Goal: Task Accomplishment & Management: Complete application form

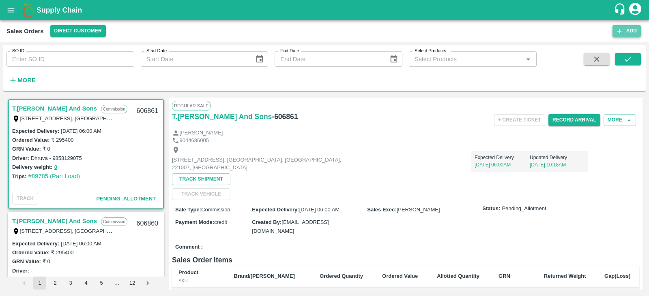
click at [625, 32] on button "Add" at bounding box center [626, 31] width 28 height 12
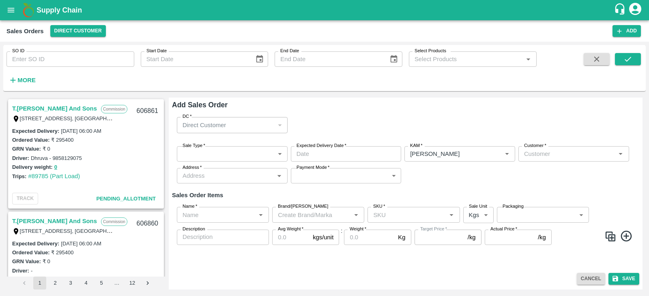
type input "[PERSON_NAME]"
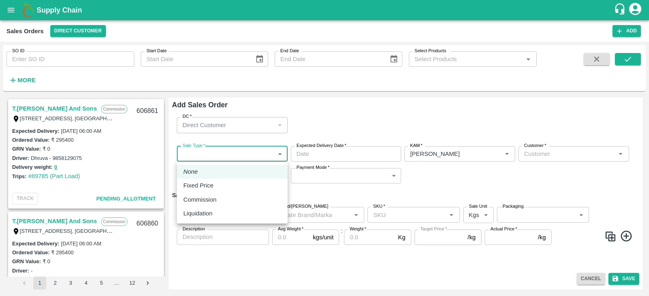
click at [237, 151] on body "Supply Chain Sales Orders Direct Customer Add SO ID SO ID Start Date Start Date…" at bounding box center [324, 148] width 649 height 296
click at [236, 155] on div at bounding box center [324, 148] width 649 height 296
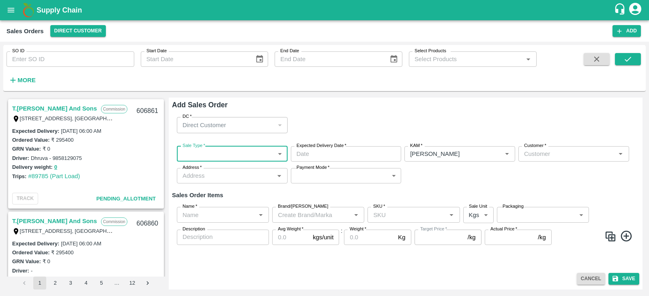
click at [224, 151] on body "Supply Chain Sales Orders Direct Customer Add SO ID SO ID Start Date Start Date…" at bounding box center [324, 148] width 649 height 296
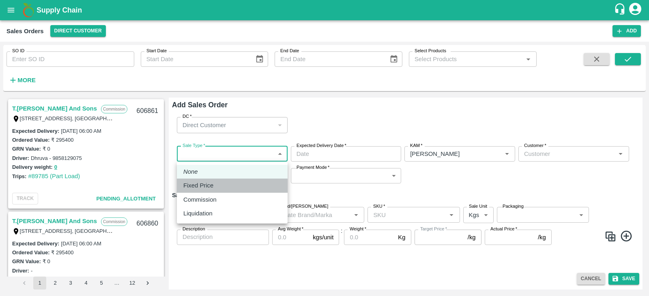
click at [199, 182] on p "Fixed Price" at bounding box center [198, 185] width 30 height 9
type input "1"
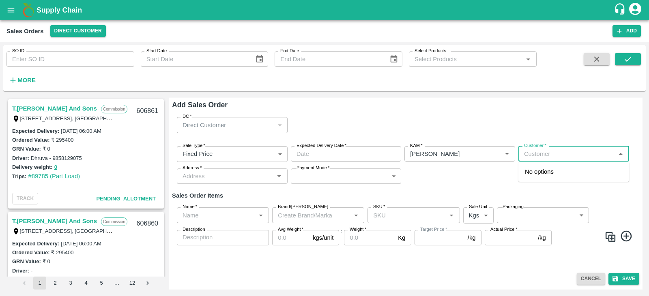
click at [546, 152] on input "Customer   *" at bounding box center [567, 154] width 92 height 11
click at [552, 168] on p "Bismillah Zaheru Fruits" at bounding box center [556, 171] width 62 height 9
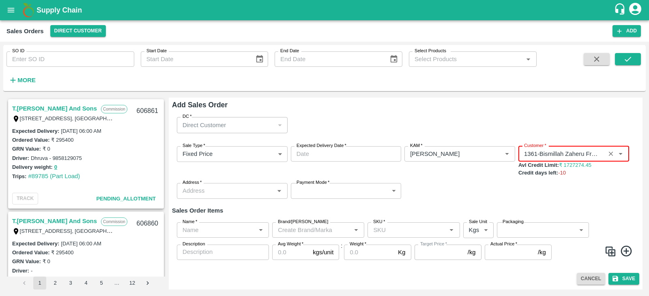
type input "1361-Bismillah Zaheru Fruits"
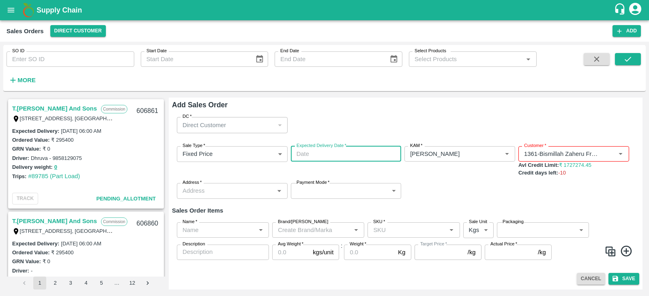
type input "DD/MM/YYYY hh:mm aa"
click at [365, 160] on input "DD/MM/YYYY hh:mm aa" at bounding box center [343, 153] width 105 height 15
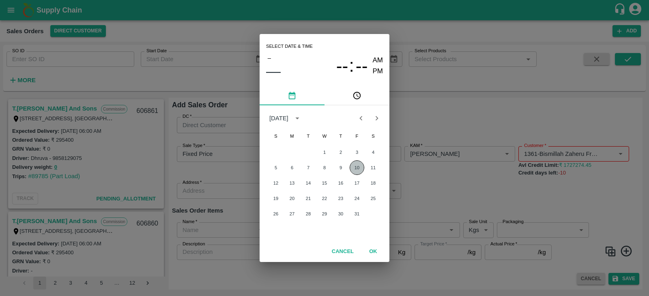
click at [356, 163] on button "10" at bounding box center [357, 168] width 15 height 15
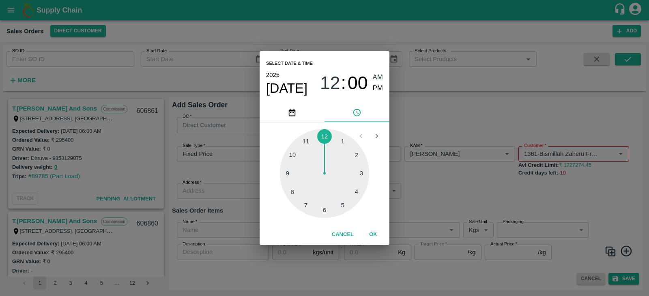
click at [325, 132] on div at bounding box center [324, 173] width 89 height 89
click at [316, 134] on div at bounding box center [324, 173] width 89 height 89
click at [316, 135] on div at bounding box center [324, 173] width 89 height 89
drag, startPoint x: 317, startPoint y: 135, endPoint x: 365, endPoint y: 185, distance: 68.8
click at [365, 185] on div at bounding box center [324, 173] width 89 height 89
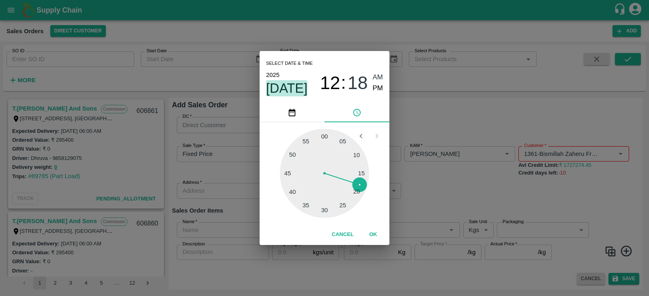
click at [291, 89] on span "[DATE]" at bounding box center [286, 88] width 41 height 16
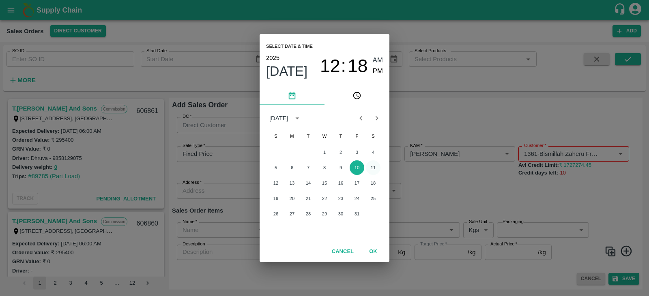
click at [371, 168] on button "11" at bounding box center [373, 168] width 15 height 15
type input "[DATE] 12:18 AM"
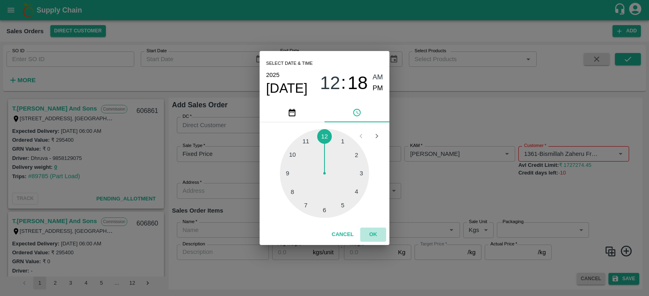
click at [375, 236] on button "OK" at bounding box center [373, 235] width 26 height 14
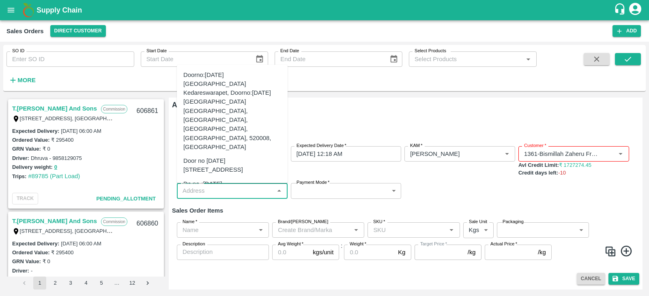
click at [253, 186] on input "Address   *" at bounding box center [225, 191] width 92 height 11
click at [222, 88] on div "Doorno:[DATE] [GEOGRAPHIC_DATA] Kedareswarapet, Doorno:[DATE] [GEOGRAPHIC_DATA]…" at bounding box center [232, 112] width 98 height 82
type input "Doorno:[DATE] [GEOGRAPHIC_DATA] Kedareswarapet, Doorno:[DATE] [GEOGRAPHIC_DATA]…"
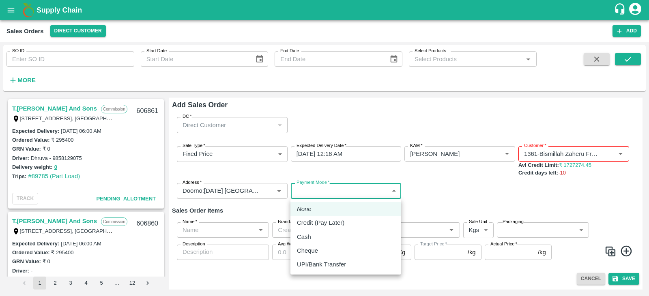
click at [333, 189] on body "Supply Chain Sales Orders Direct Customer Add SO ID SO ID Start Date Start Date…" at bounding box center [324, 148] width 649 height 296
click at [319, 219] on p "Credit (Pay Later)" at bounding box center [320, 223] width 47 height 9
type input "credit"
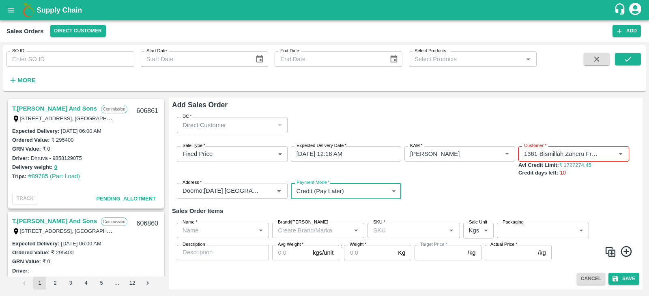
click at [203, 228] on input "Name   *" at bounding box center [216, 230] width 74 height 11
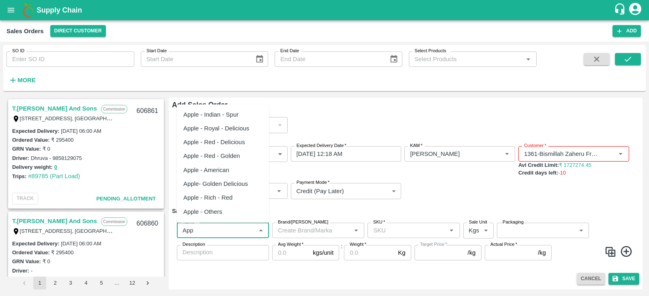
click at [217, 128] on div "Apple - Royal - Delicious" at bounding box center [216, 128] width 66 height 9
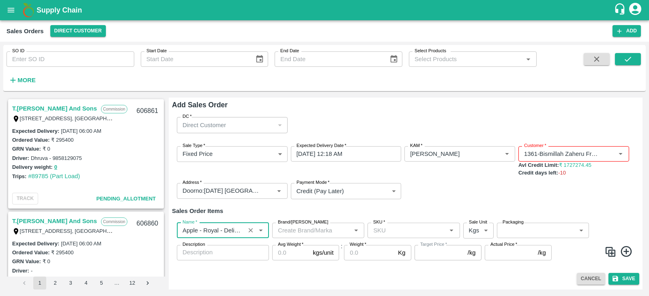
type input "Apple - Royal - Delicious"
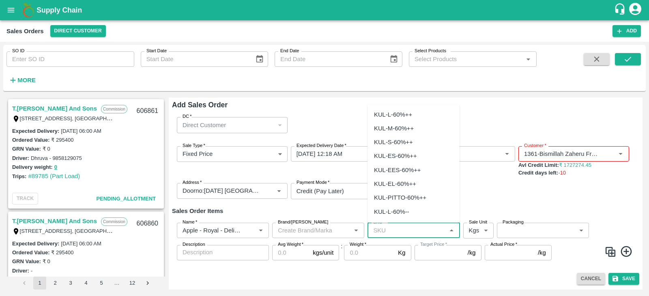
click at [421, 231] on input "SKU   *" at bounding box center [407, 230] width 74 height 11
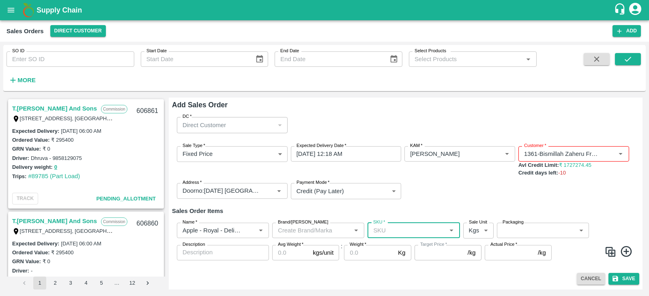
click at [409, 235] on input "SKU   *" at bounding box center [407, 230] width 74 height 11
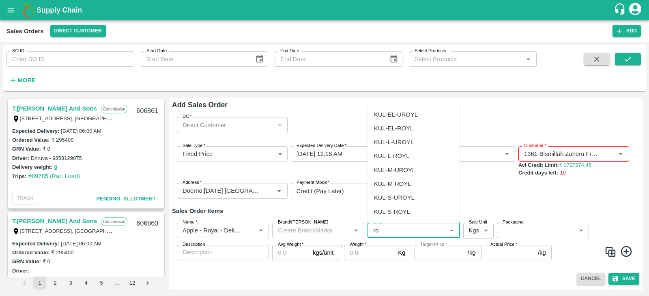
type input "r"
click at [402, 156] on div "SHIM-L-ROYL" at bounding box center [393, 156] width 39 height 9
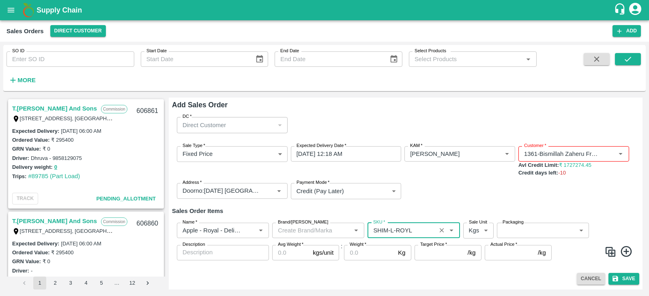
type input "SHIM-L-ROYL"
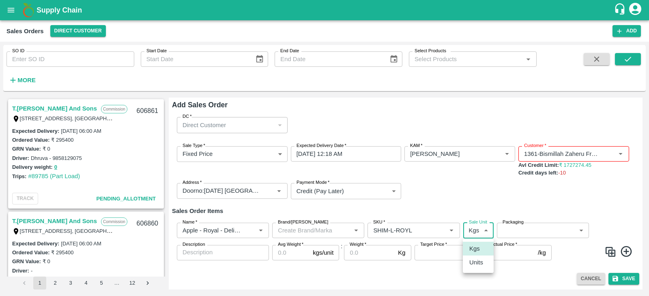
click at [475, 229] on body "Supply Chain Sales Orders Direct Customer Add SO ID SO ID Start Date Start Date…" at bounding box center [324, 148] width 649 height 296
click at [485, 264] on div "Units" at bounding box center [478, 262] width 18 height 9
type input "2"
click at [521, 234] on body "Supply Chain Sales Orders Direct Customer Add SO ID SO ID Start Date Start Date…" at bounding box center [324, 148] width 649 height 296
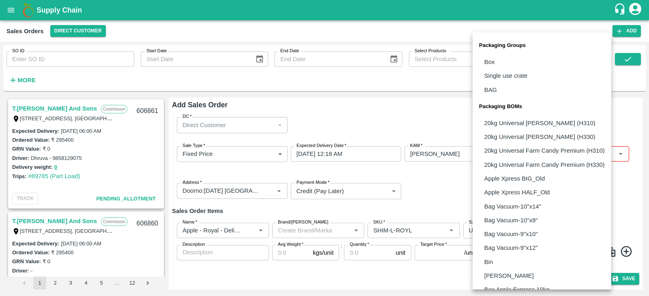
click at [502, 63] on li "Box" at bounding box center [541, 62] width 139 height 14
type input "GRP/1"
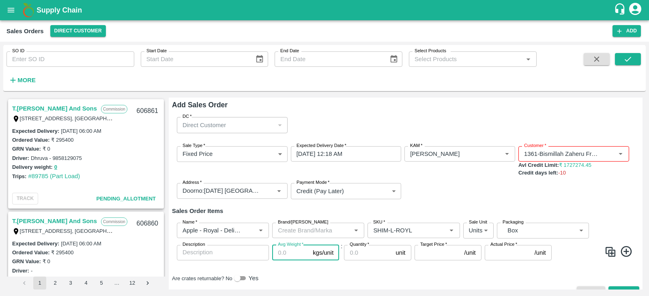
click at [291, 254] on input "Avg Weight   *" at bounding box center [290, 252] width 37 height 15
type input "24"
click at [357, 260] on input "Quantity   *" at bounding box center [368, 252] width 48 height 15
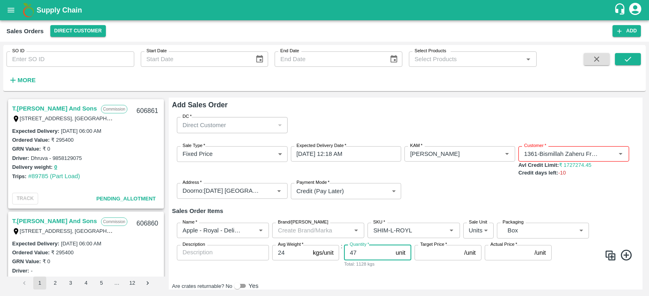
type input "47"
click at [449, 254] on input "Target Price   *" at bounding box center [437, 252] width 47 height 15
type input "1500"
click at [492, 258] on input "Actual Price   *" at bounding box center [508, 252] width 47 height 15
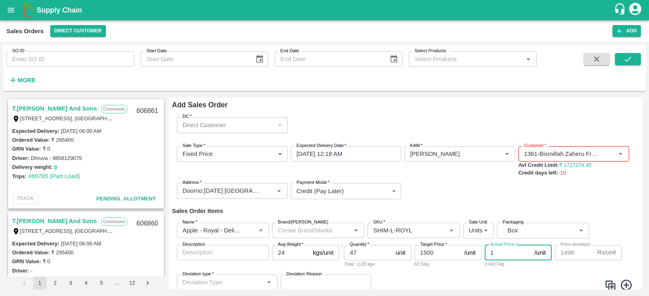
type input "15"
type input "1485"
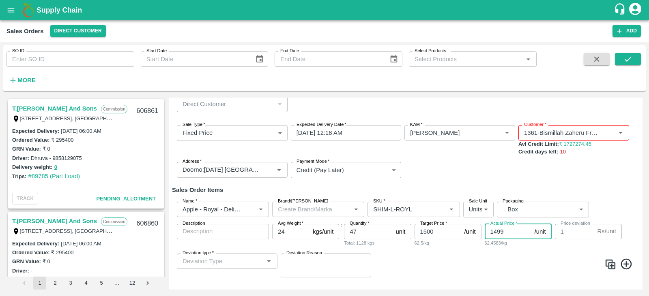
scroll to position [51, 0]
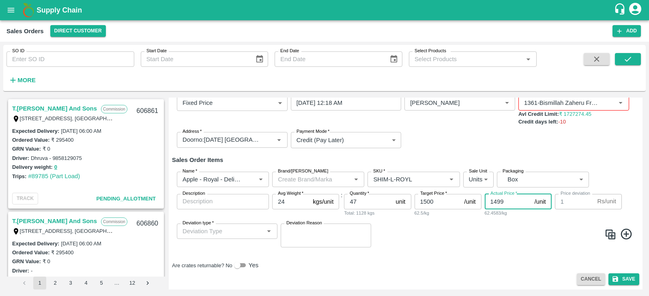
type input "1499"
click at [622, 236] on icon at bounding box center [626, 234] width 13 height 13
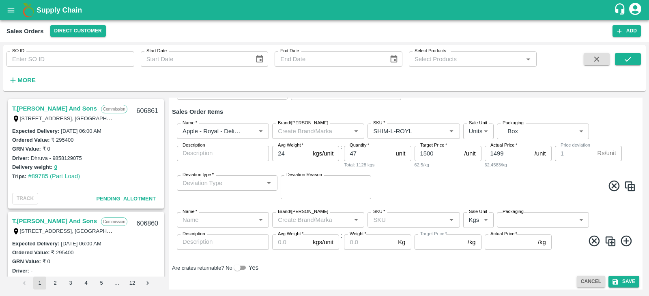
scroll to position [102, 0]
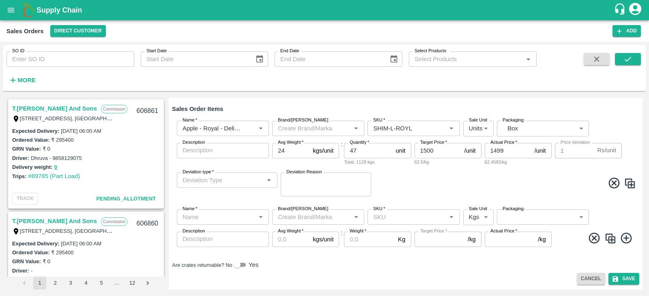
click at [222, 210] on div "Name   *" at bounding box center [223, 217] width 92 height 15
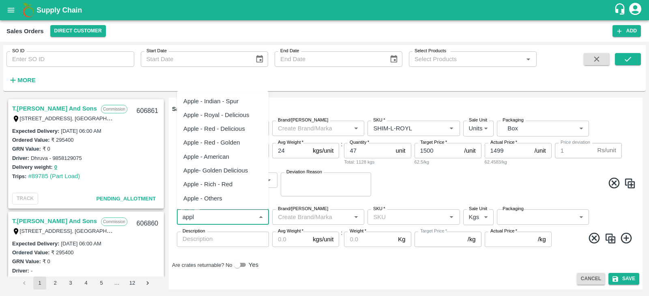
click at [221, 116] on div "Apple - Royal - Delicious" at bounding box center [216, 115] width 66 height 9
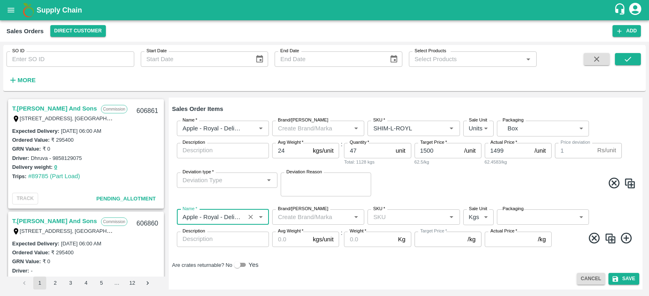
type input "Apple - Royal - Delicious"
click at [329, 220] on input "Brand/[PERSON_NAME]" at bounding box center [312, 217] width 74 height 11
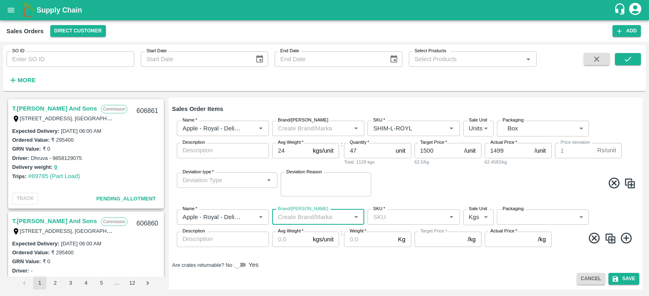
click at [329, 220] on input "Brand/[PERSON_NAME]" at bounding box center [312, 217] width 74 height 11
click at [406, 223] on div "SKU   *" at bounding box center [413, 217] width 92 height 15
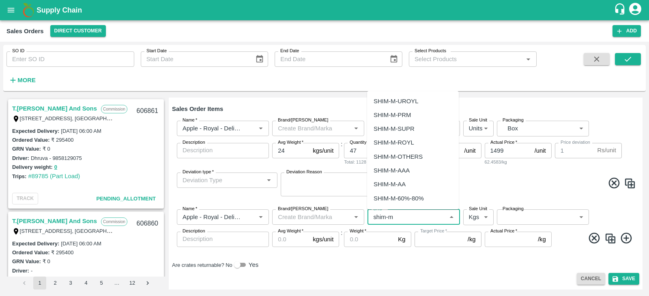
click at [396, 138] on div "SHIM-M-ROYL" at bounding box center [413, 143] width 92 height 14
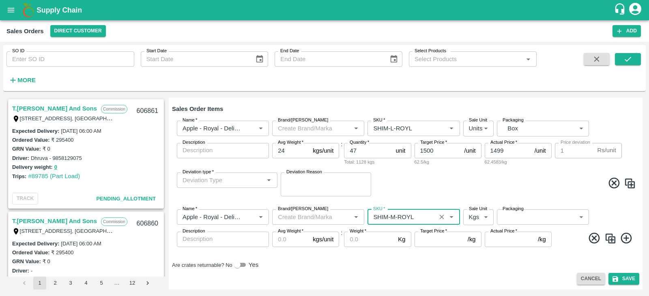
type input "SHIM-M-ROYL"
click at [470, 217] on body "Supply Chain Sales Orders Direct Customer Add SO ID SO ID Start Date Start Date…" at bounding box center [324, 148] width 649 height 296
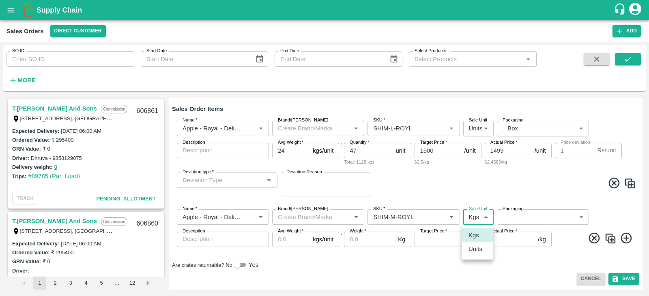
click at [470, 245] on p "Units" at bounding box center [475, 249] width 14 height 9
type input "2"
click at [532, 215] on body "Supply Chain Sales Orders Direct Customer Add SO ID SO ID Start Date Start Date…" at bounding box center [324, 148] width 649 height 296
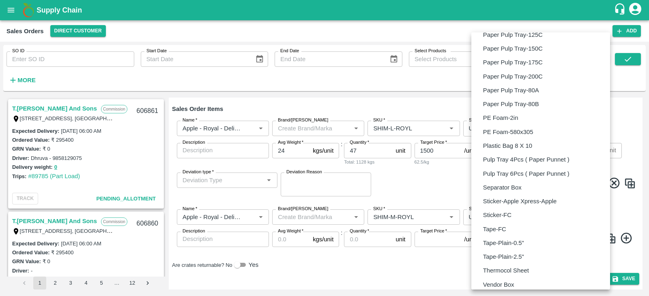
scroll to position [594, 0]
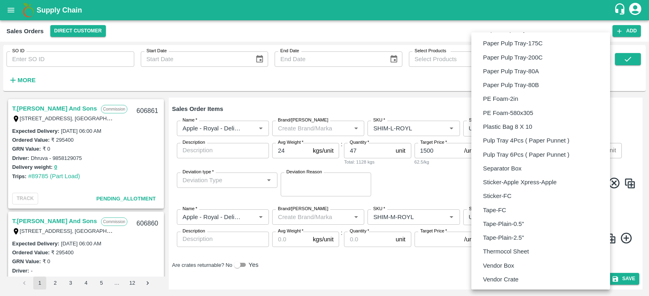
click at [504, 262] on p "Vendor Box" at bounding box center [498, 266] width 31 height 9
type input "BOM/276"
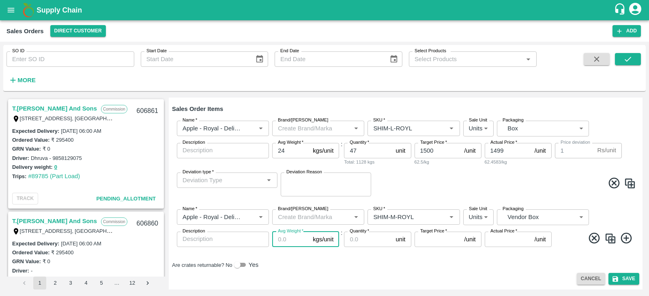
click at [282, 236] on input "Avg Weight   *" at bounding box center [290, 239] width 37 height 15
type input "24"
click at [354, 236] on input "Quantity   *" at bounding box center [368, 239] width 48 height 15
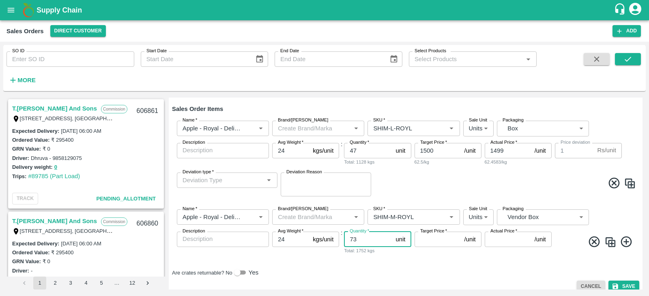
type input "73"
click at [446, 238] on input "Target Price   *" at bounding box center [437, 239] width 47 height 15
type input "1550"
click at [518, 236] on input "Actual Price   *" at bounding box center [508, 239] width 47 height 15
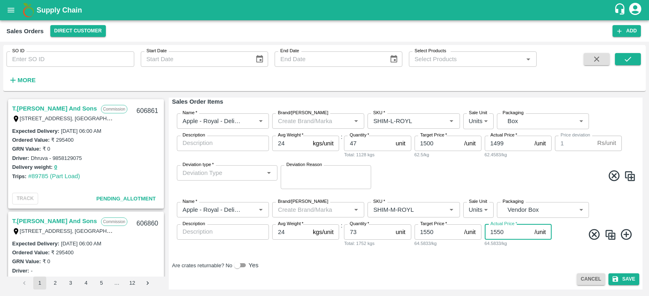
type input "1550"
click at [621, 232] on icon at bounding box center [626, 234] width 13 height 13
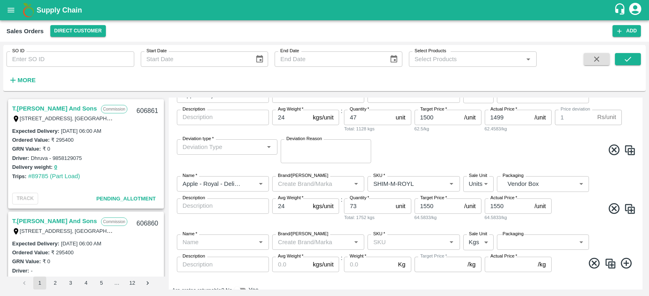
scroll to position [161, 0]
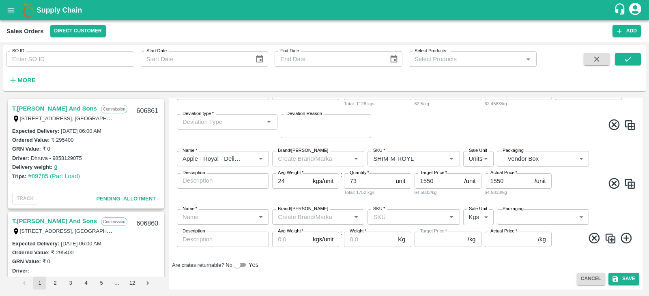
click at [204, 219] on input "Name   *" at bounding box center [216, 217] width 74 height 11
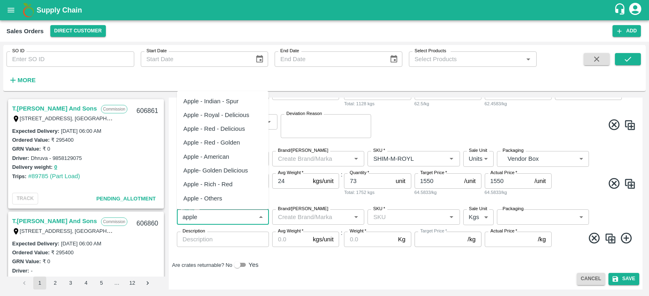
click at [215, 116] on div "Apple - Royal - Delicious" at bounding box center [216, 115] width 66 height 9
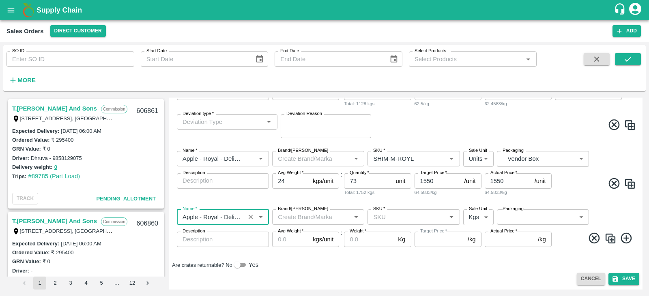
scroll to position [120, 0]
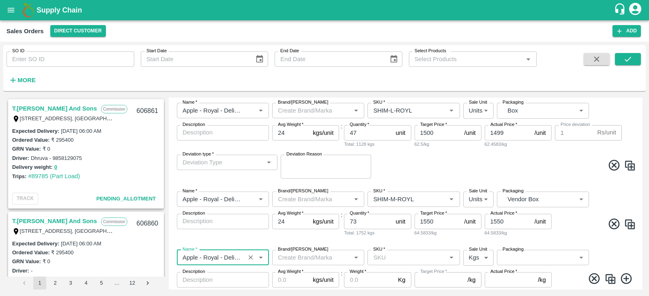
type input "Apple - Royal - Delicious"
click at [260, 164] on input "Deviation type   *" at bounding box center [220, 162] width 82 height 11
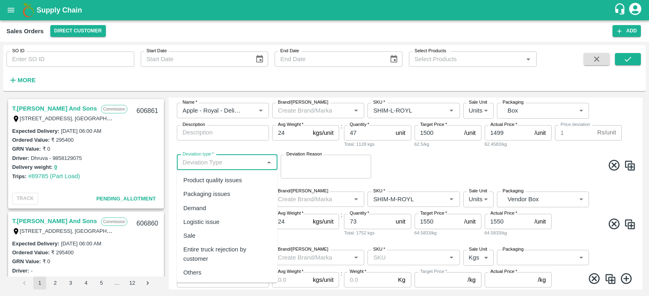
click at [506, 140] on input "1499" at bounding box center [508, 132] width 47 height 15
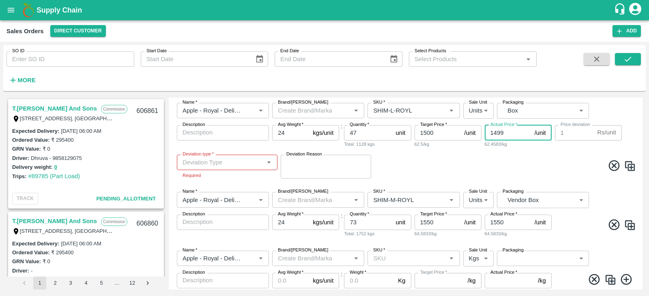
type input "1500"
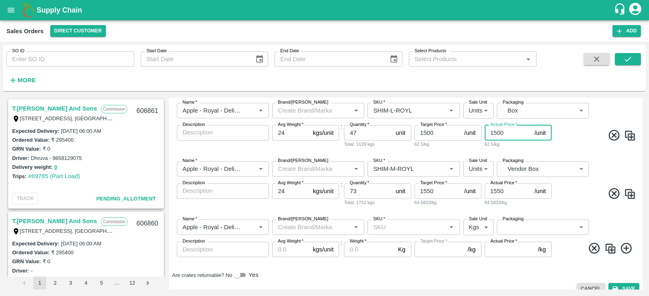
click at [366, 264] on div "DC   * Direct Customer 6 DC Sale Type   * Fixed Price 1 Sale Type Expected Deli…" at bounding box center [405, 136] width 467 height 290
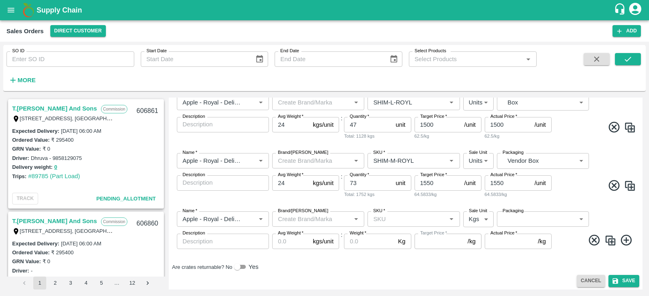
scroll to position [130, 0]
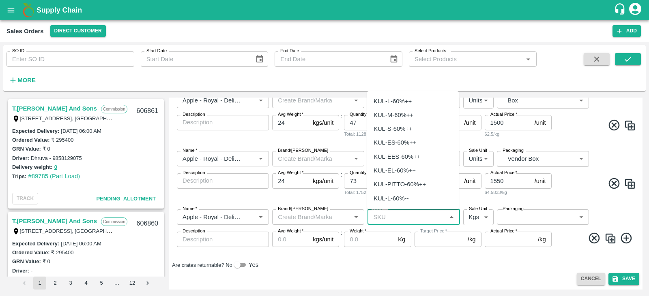
click at [422, 212] on input "SKU   *" at bounding box center [407, 217] width 74 height 11
click at [394, 144] on div "SHIM-S-ROYL" at bounding box center [393, 142] width 39 height 9
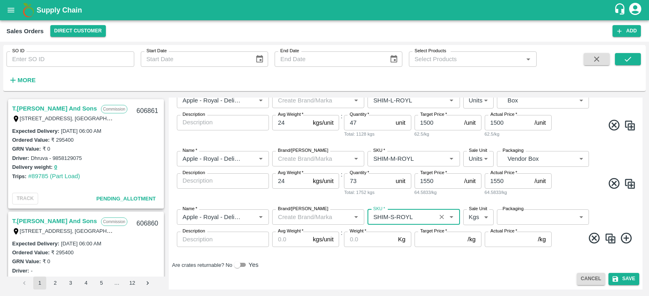
type input "SHIM-S-ROYL"
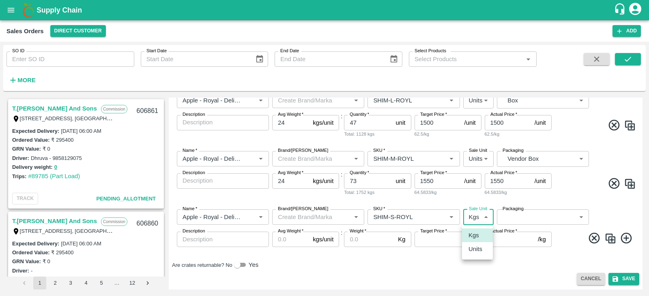
click at [474, 215] on body "Supply Chain Sales Orders Direct Customer Add SO ID SO ID Start Date Start Date…" at bounding box center [324, 148] width 649 height 296
click at [475, 251] on p "Units" at bounding box center [475, 249] width 14 height 9
type input "2"
click at [550, 218] on body "Supply Chain Sales Orders Direct Customer Add SO ID SO ID Start Date Start Date…" at bounding box center [324, 148] width 649 height 296
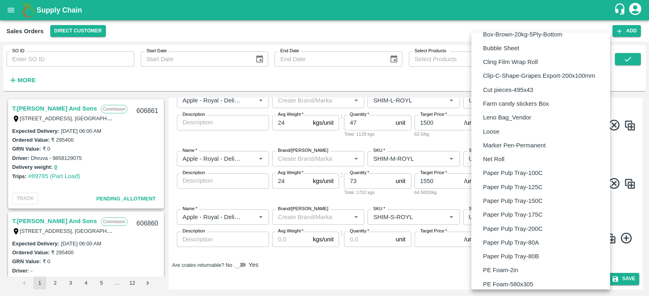
scroll to position [594, 0]
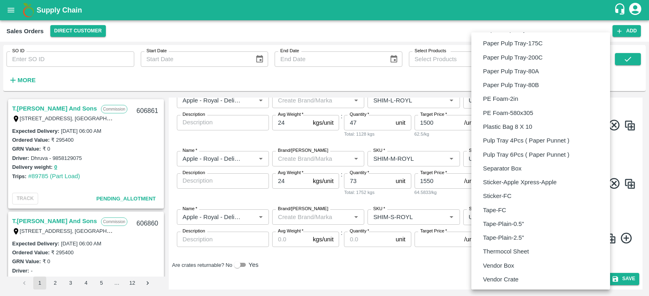
click at [494, 259] on li "Vendor Box" at bounding box center [540, 266] width 139 height 14
type input "BOM/276"
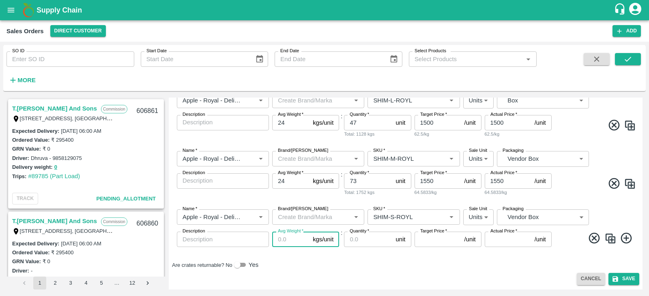
click at [297, 242] on input "Avg Weight   *" at bounding box center [290, 239] width 37 height 15
type input "24"
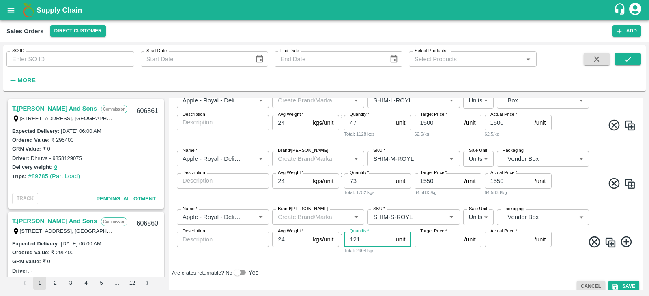
type input "121"
type input "1500"
click at [625, 243] on icon at bounding box center [626, 242] width 11 height 11
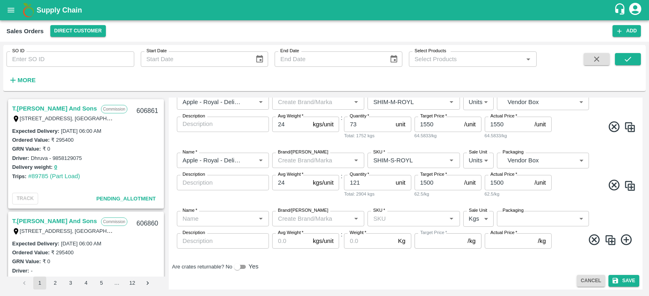
scroll to position [189, 0]
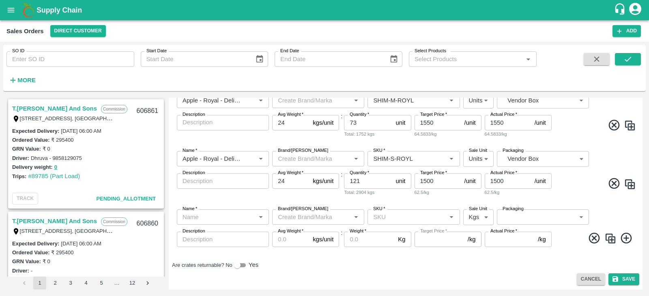
click at [243, 223] on div "Name   *" at bounding box center [223, 217] width 92 height 15
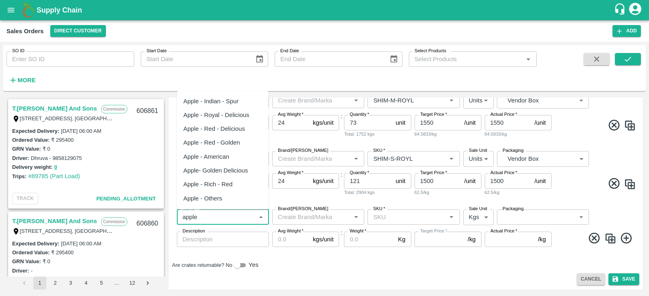
click at [204, 118] on div "Apple - Royal - Delicious" at bounding box center [216, 115] width 66 height 9
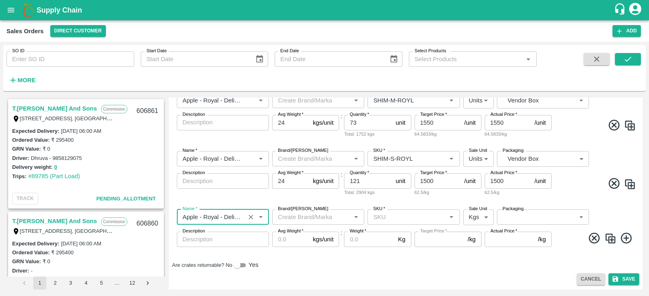
type input "Apple - Royal - Delicious"
click at [384, 220] on input "SKU   *" at bounding box center [407, 217] width 74 height 11
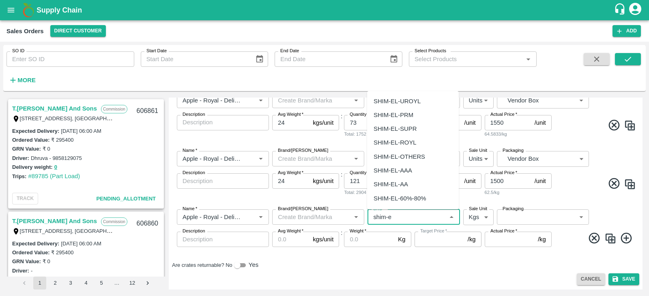
type input "shim-e"
click at [569, 133] on span at bounding box center [594, 127] width 83 height 16
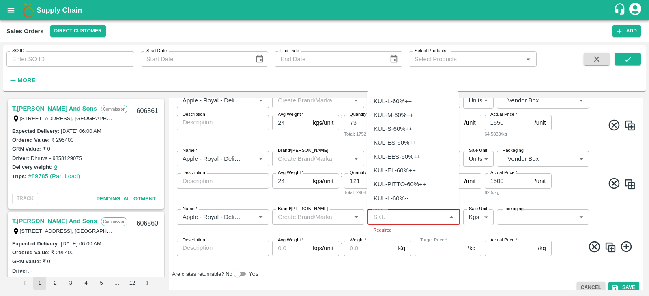
click at [375, 213] on input "SKU   *" at bounding box center [407, 217] width 74 height 11
click at [406, 135] on div "SHIM-ES-SUPR" at bounding box center [413, 129] width 92 height 14
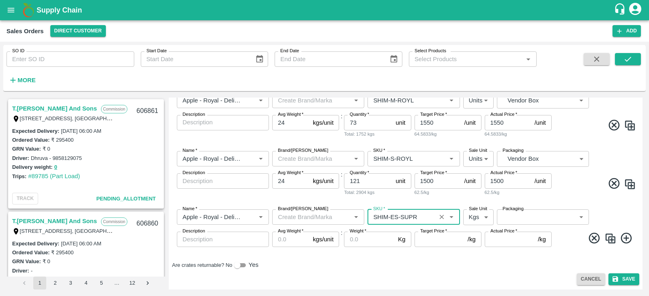
type input "SHIM-ES-SUPR"
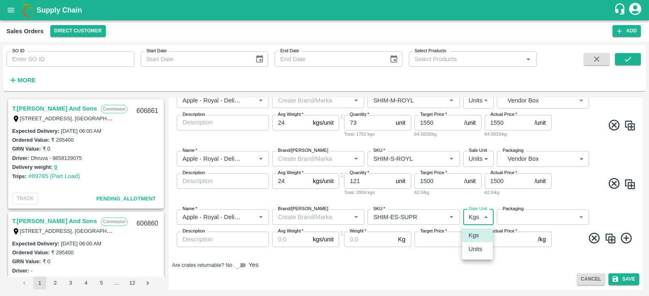
click at [484, 217] on body "Supply Chain Sales Orders Direct Customer Add SO ID SO ID Start Date Start Date…" at bounding box center [324, 148] width 649 height 296
click at [477, 252] on p "Units" at bounding box center [475, 249] width 14 height 9
type input "2"
click at [510, 213] on body "Supply Chain Sales Orders Direct Customer Add SO ID SO ID Start Date Start Date…" at bounding box center [324, 148] width 649 height 296
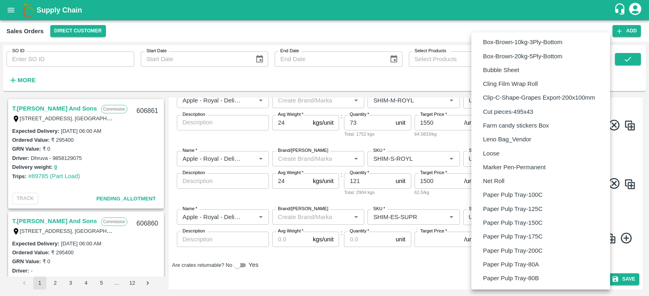
scroll to position [594, 0]
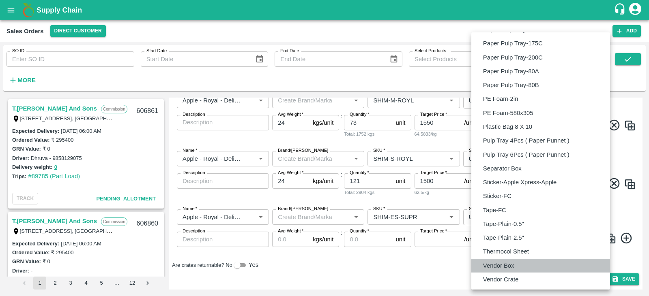
click at [501, 262] on p "Vendor Box" at bounding box center [498, 266] width 31 height 9
type input "BOM/276"
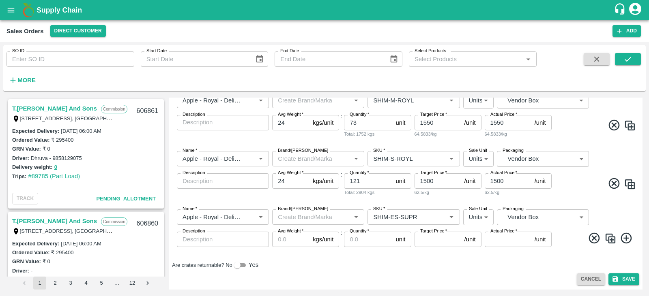
click at [282, 232] on label "Avg Weight   *" at bounding box center [291, 231] width 26 height 6
click at [282, 232] on input "Avg Weight   *" at bounding box center [290, 239] width 37 height 15
type input "24"
click at [360, 241] on input "Quantity   *" at bounding box center [368, 239] width 48 height 15
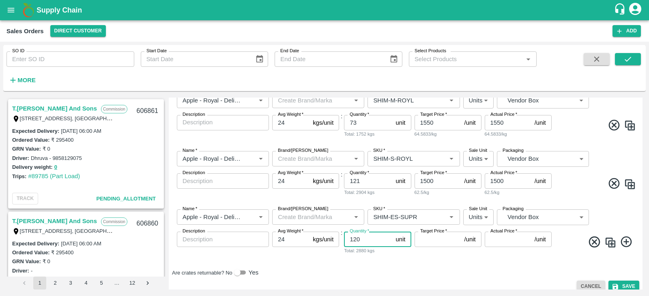
type input "120"
type input "1500"
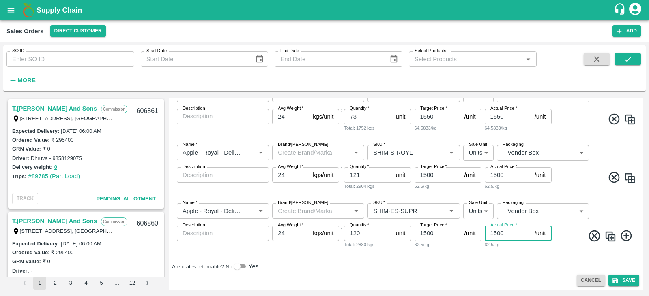
scroll to position [196, 0]
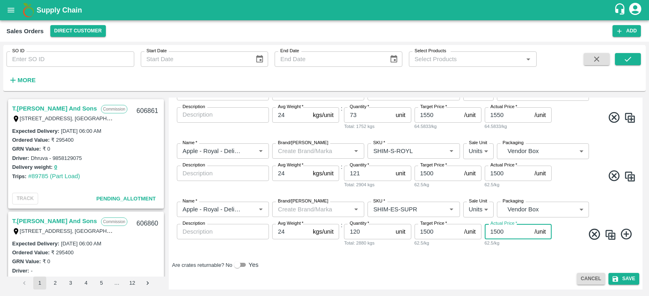
type input "1500"
click at [625, 237] on icon at bounding box center [626, 234] width 11 height 11
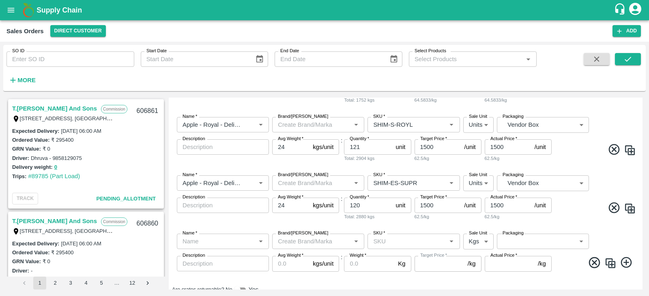
scroll to position [247, 0]
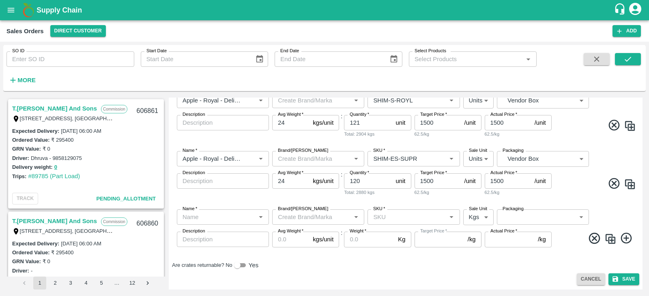
click at [182, 219] on input "Name   *" at bounding box center [216, 217] width 74 height 11
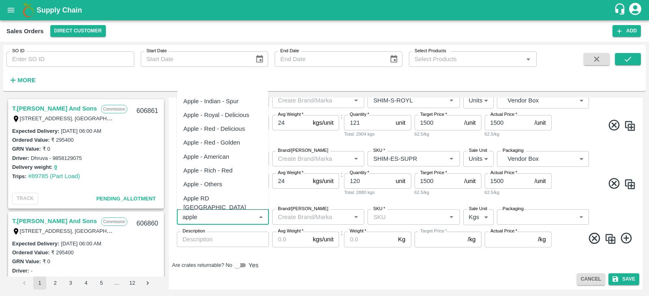
click at [243, 114] on div "Apple - Royal - Delicious" at bounding box center [216, 115] width 66 height 9
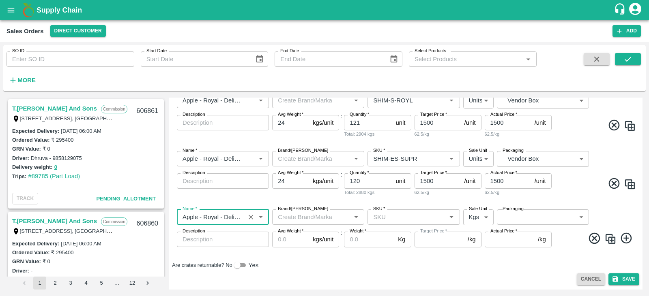
type input "Apple - Royal - Delicious"
click at [390, 218] on input "SKU   *" at bounding box center [407, 217] width 74 height 11
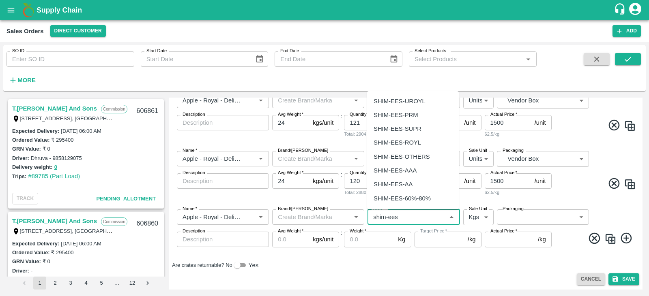
click at [408, 140] on div "SHIM-EES-ROYL" at bounding box center [397, 142] width 47 height 9
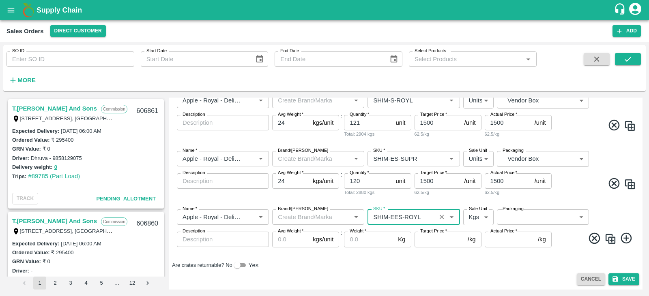
type input "SHIM-EES-ROYL"
click at [477, 215] on body "Supply Chain Sales Orders Direct Customer Add SO ID SO ID Start Date Start Date…" at bounding box center [324, 148] width 649 height 296
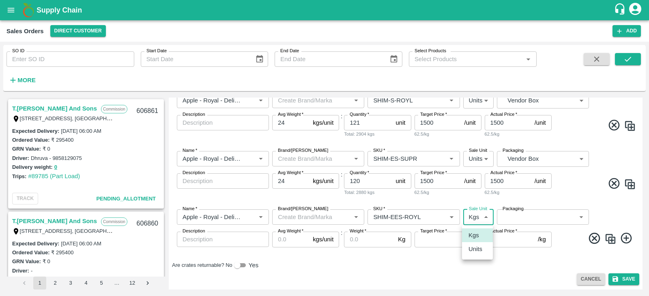
click at [480, 251] on p "Units" at bounding box center [475, 249] width 14 height 9
type input "2"
click at [559, 220] on body "Supply Chain Sales Orders Direct Customer Add SO ID SO ID Start Date Start Date…" at bounding box center [324, 148] width 649 height 296
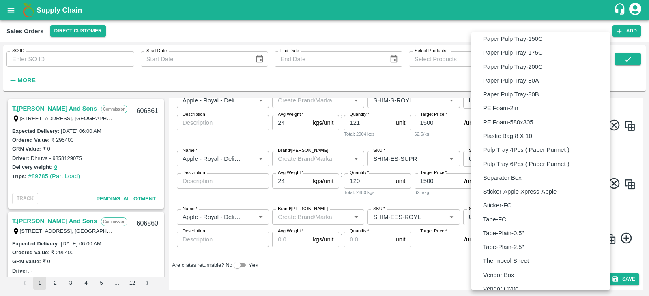
scroll to position [594, 0]
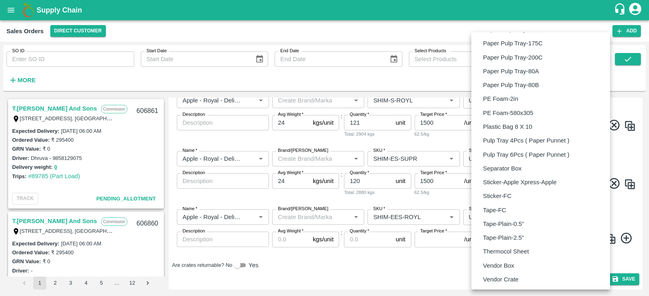
click at [494, 266] on p "Vendor Box" at bounding box center [498, 266] width 31 height 9
type input "BOM/276"
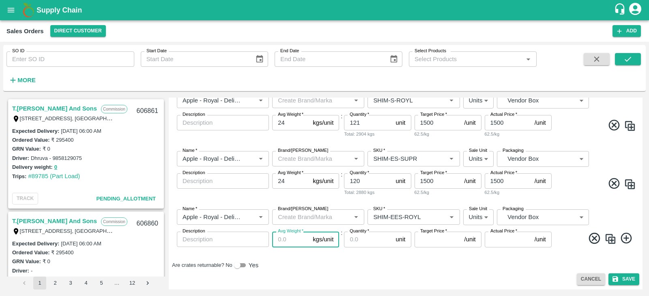
click at [277, 239] on input "Avg Weight   *" at bounding box center [290, 239] width 37 height 15
type input "5"
type input "24"
click at [358, 238] on input "Quantity   *" at bounding box center [368, 239] width 48 height 15
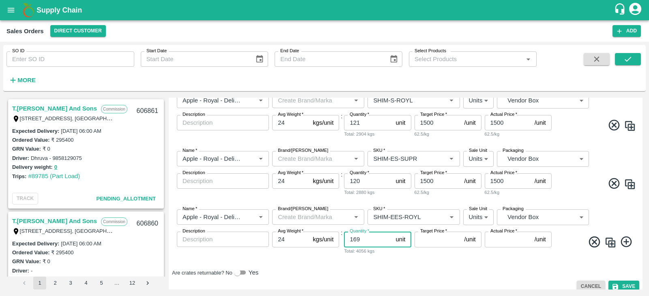
type input "169"
click at [451, 239] on input "Target Price   *" at bounding box center [437, 239] width 47 height 15
type input "1500"
click at [502, 243] on input "Actual Price   *" at bounding box center [508, 239] width 47 height 15
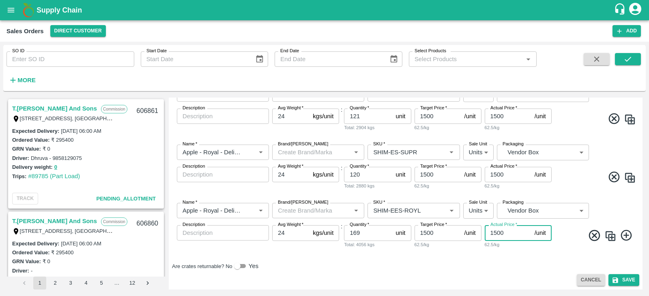
scroll to position [255, 0]
type input "1500"
click at [623, 231] on icon at bounding box center [626, 234] width 13 height 13
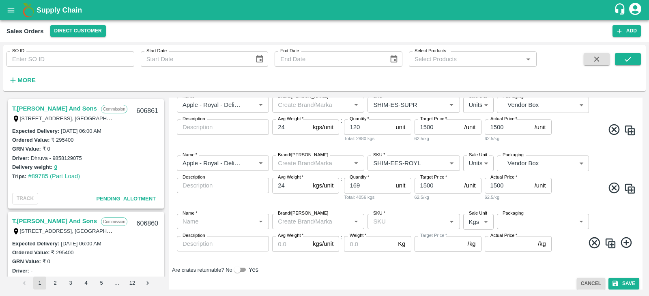
scroll to position [306, 0]
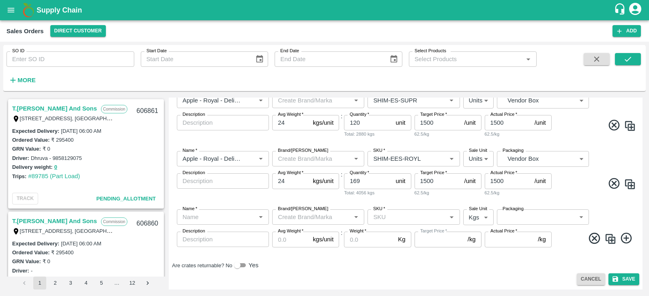
click at [205, 220] on input "Name   *" at bounding box center [216, 217] width 74 height 11
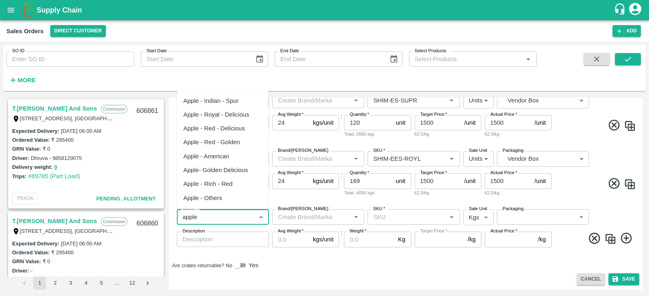
click at [234, 112] on div "Apple - Royal - Delicious" at bounding box center [216, 114] width 66 height 9
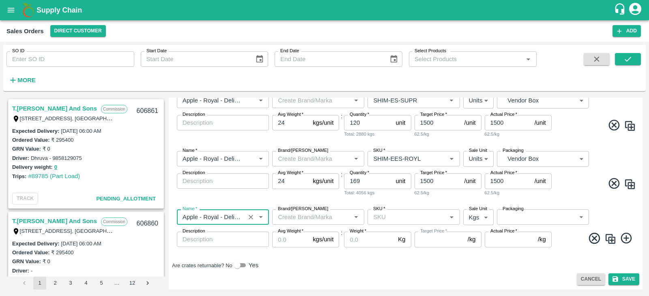
type input "Apple - Royal - Delicious"
click at [383, 214] on input "SKU   *" at bounding box center [407, 217] width 74 height 11
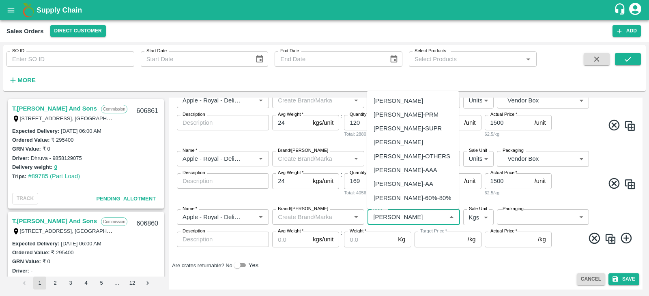
click at [407, 140] on div "[PERSON_NAME]" at bounding box center [398, 142] width 49 height 9
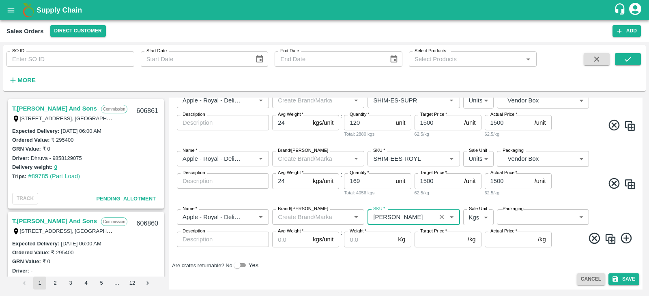
type input "[PERSON_NAME]"
click at [482, 214] on body "Supply Chain Sales Orders Direct Customer Add SO ID SO ID Start Date Start Date…" at bounding box center [324, 148] width 649 height 296
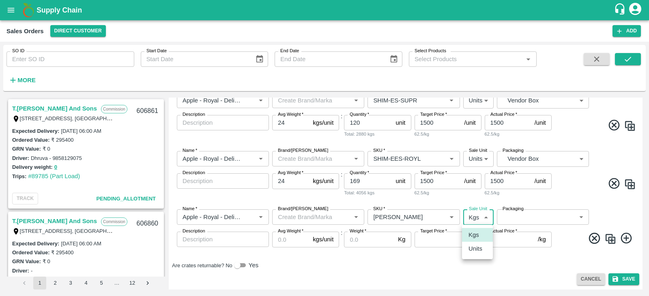
click at [469, 243] on li "Units" at bounding box center [477, 249] width 31 height 14
type input "2"
click at [518, 216] on body "Supply Chain Sales Orders Direct Customer Add SO ID SO ID Start Date Start Date…" at bounding box center [324, 148] width 649 height 296
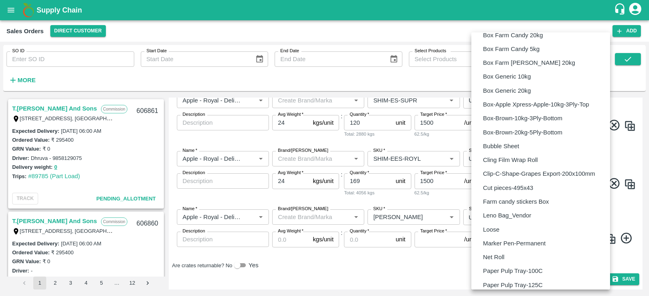
scroll to position [594, 0]
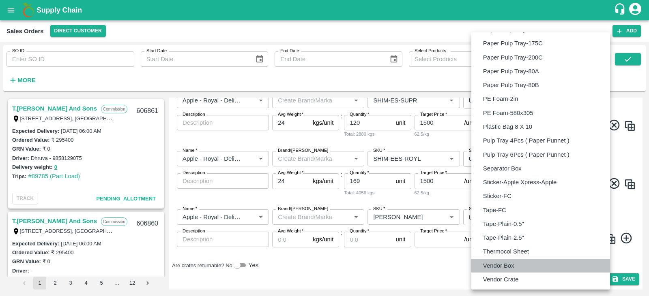
click at [486, 265] on p "Vendor Box" at bounding box center [498, 266] width 31 height 9
type input "BOM/276"
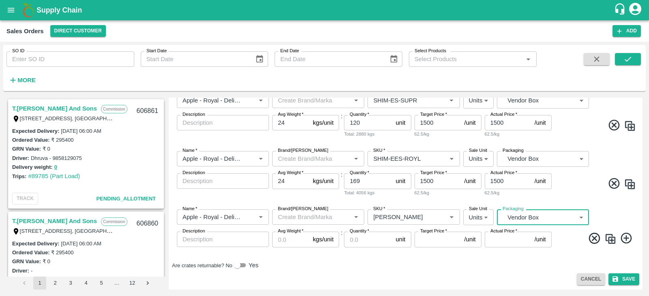
click at [297, 241] on input "Avg Weight   *" at bounding box center [290, 239] width 37 height 15
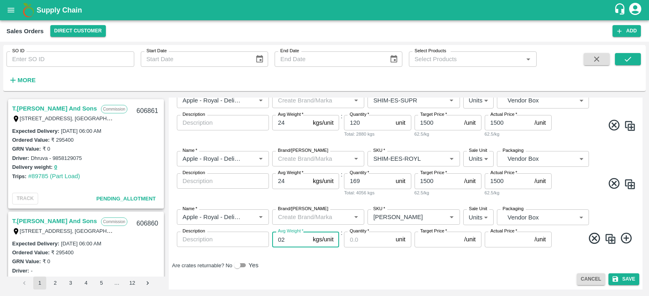
type input "0"
type input "24"
click at [364, 242] on input "Quantity   *" at bounding box center [368, 239] width 48 height 15
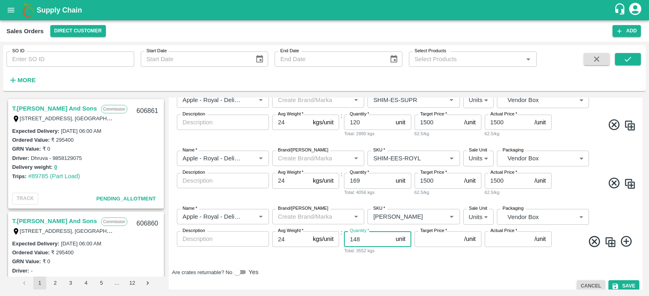
type input "148"
click at [457, 238] on input "Target Price   *" at bounding box center [437, 239] width 47 height 15
type input "8"
type input "900"
click at [497, 243] on input "Actual Price   *" at bounding box center [508, 239] width 47 height 15
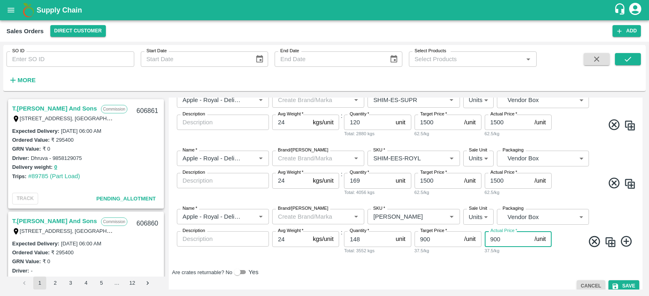
scroll to position [313, 0]
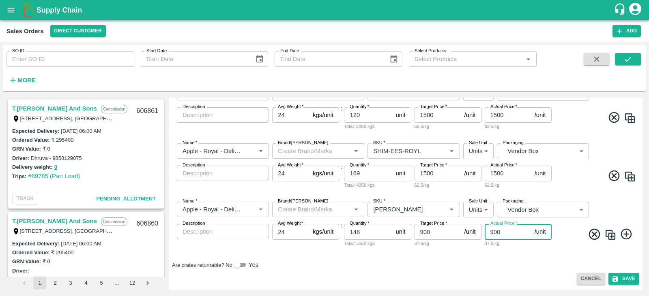
type input "900"
click at [625, 231] on icon at bounding box center [626, 234] width 13 height 13
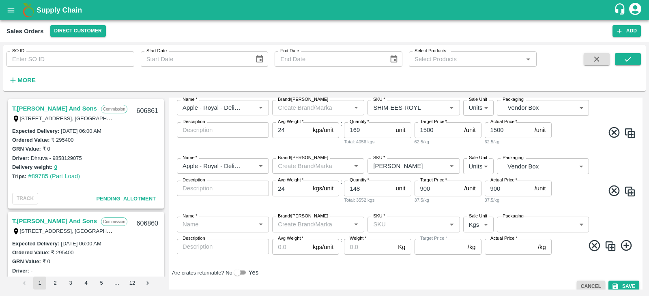
scroll to position [364, 0]
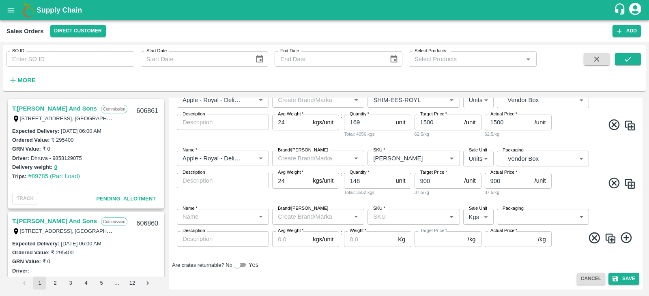
click at [194, 219] on input "Name   *" at bounding box center [216, 217] width 74 height 11
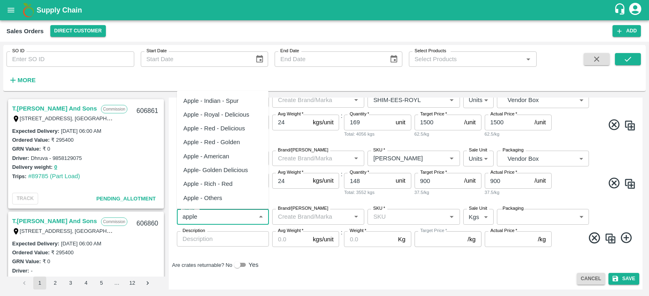
click at [229, 111] on div "Apple - Royal - Delicious" at bounding box center [216, 114] width 66 height 9
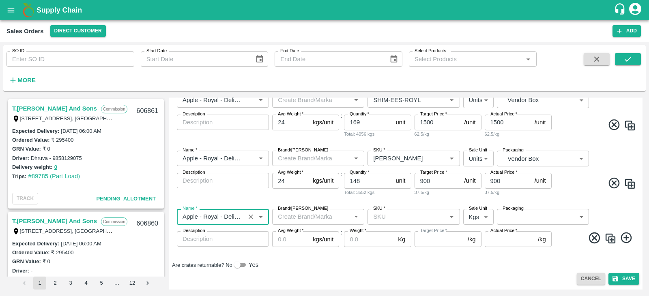
type input "Apple - Royal - Delicious"
click at [377, 217] on input "SKU   *" at bounding box center [407, 217] width 74 height 11
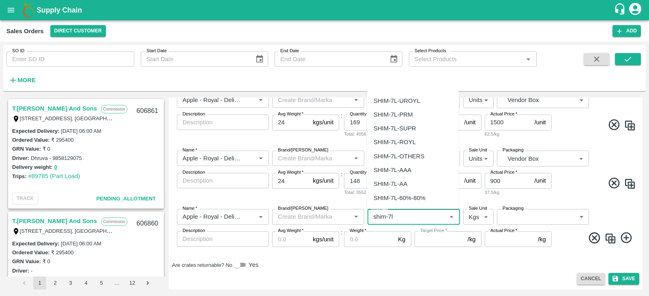
click at [394, 137] on div "SHIM-7L-ROYL" at bounding box center [413, 142] width 92 height 14
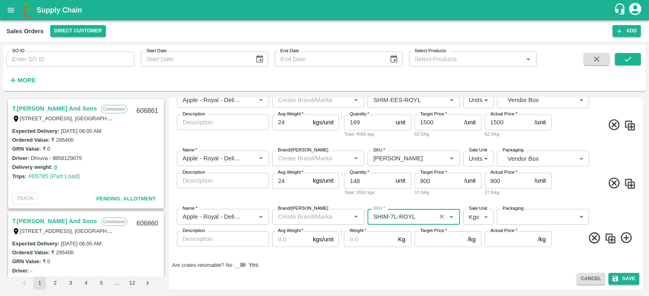
type input "SHIM-7L-ROYL"
click at [470, 221] on body "Supply Chain Sales Orders Direct Customer Add SO ID SO ID Start Date Start Date…" at bounding box center [324, 148] width 649 height 296
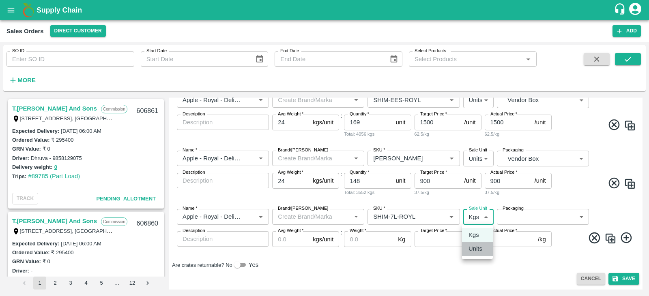
click at [475, 256] on li "Units" at bounding box center [477, 249] width 31 height 14
type input "2"
click at [520, 217] on body "Supply Chain Sales Orders Direct Customer Add SO ID SO ID Start Date Start Date…" at bounding box center [324, 148] width 649 height 296
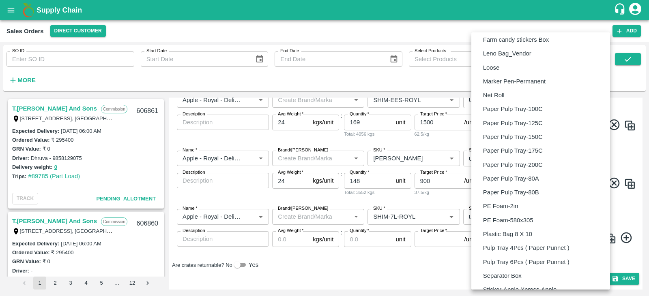
scroll to position [594, 0]
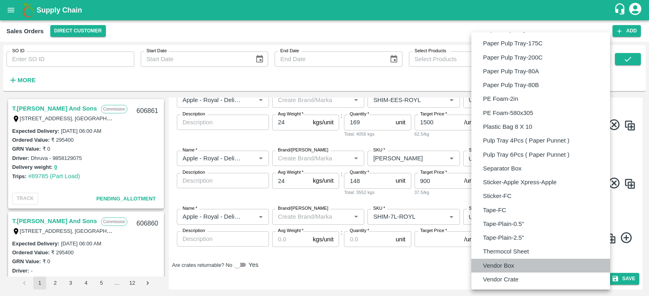
click at [504, 260] on li "Vendor Box" at bounding box center [540, 266] width 139 height 14
type input "BOM/276"
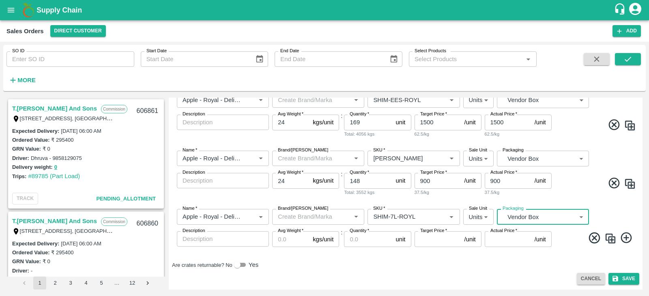
click at [290, 239] on input "Avg Weight   *" at bounding box center [290, 239] width 37 height 15
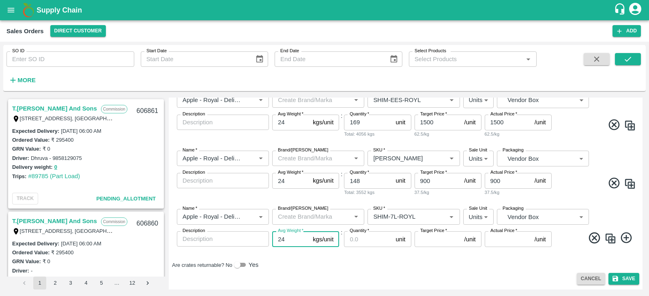
type input "24"
click at [347, 236] on input "Quantity   *" at bounding box center [368, 239] width 48 height 15
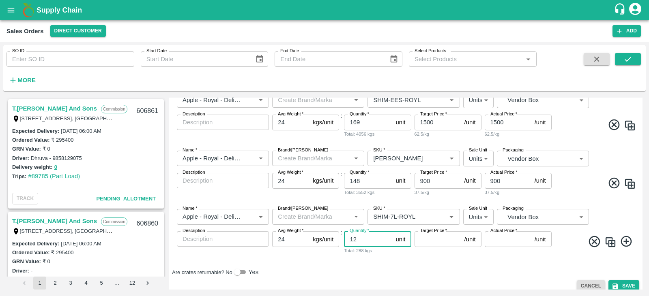
type input "12"
click at [430, 244] on input "Target Price   *" at bounding box center [437, 239] width 47 height 15
type input "500"
click at [490, 243] on input "Actual Price   *" at bounding box center [508, 239] width 47 height 15
type input "500"
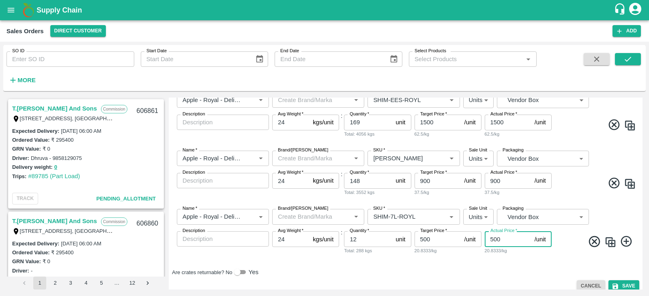
click at [455, 279] on div "Add Sales Order DC   * Direct Customer 6 DC Sale Type   * Fixed Price 1 Sale Ty…" at bounding box center [406, 194] width 474 height 192
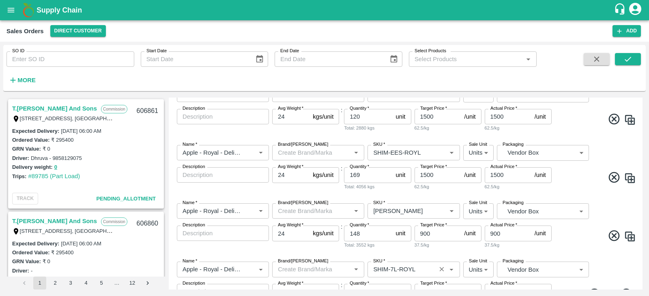
scroll to position [324, 0]
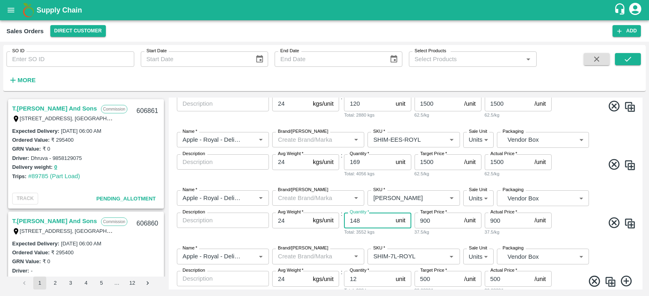
click at [365, 221] on input "148" at bounding box center [368, 220] width 48 height 15
type input "158"
click at [567, 233] on div "Name   * Name   * Brand/[PERSON_NAME]/[PERSON_NAME]   * SKU   * Sale Unit Units…" at bounding box center [405, 213] width 467 height 58
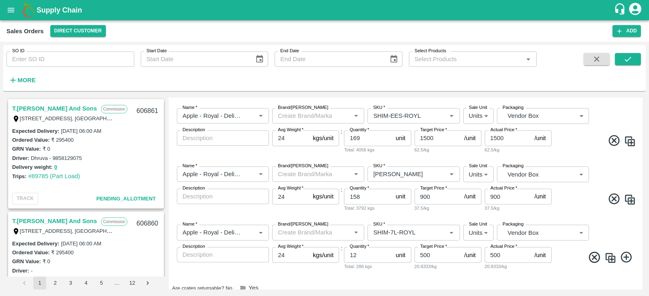
scroll to position [371, 0]
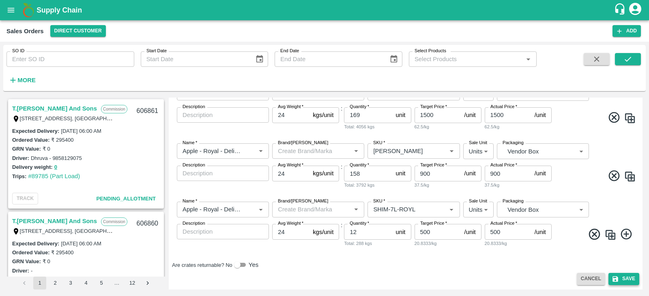
click at [618, 277] on button "Save" at bounding box center [623, 279] width 31 height 12
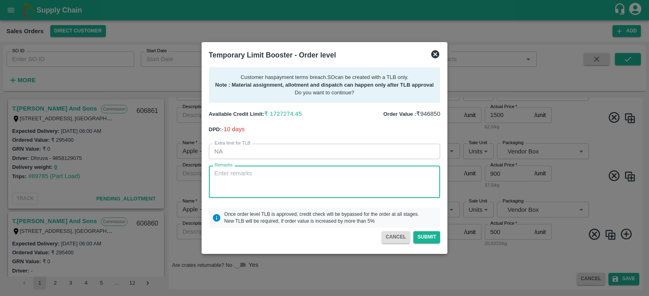
click at [233, 170] on textarea "Remarks" at bounding box center [325, 183] width 220 height 26
type textarea "Kindly Approve Please ,Need To"
click at [435, 53] on icon at bounding box center [435, 54] width 8 height 8
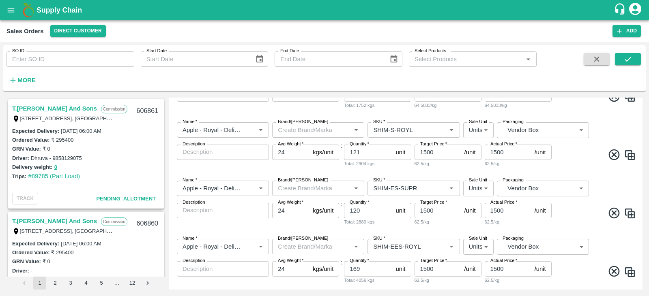
scroll to position [162, 0]
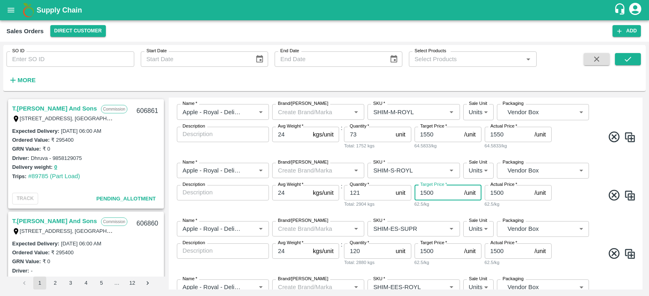
click at [434, 194] on input "1500" at bounding box center [437, 192] width 47 height 15
type input "1350"
click at [438, 134] on input "1550" at bounding box center [437, 134] width 47 height 15
type input "1500"
click at [440, 156] on div "Name   * Name   * Brand/[PERSON_NAME]/[PERSON_NAME]   * SKU   * Sale Unit Units…" at bounding box center [405, 127] width 467 height 58
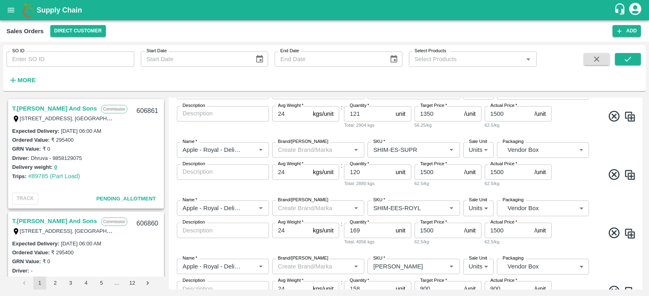
scroll to position [243, 0]
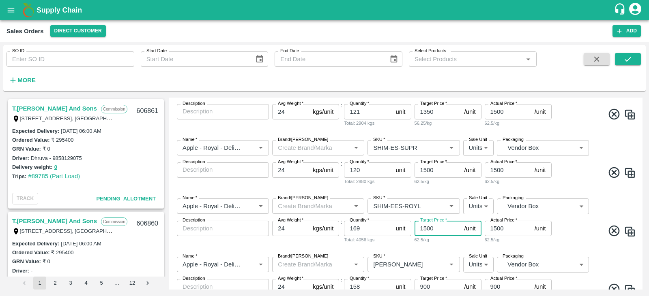
click at [440, 229] on input "1500" at bounding box center [437, 228] width 47 height 15
type input "1350"
click at [570, 234] on span at bounding box center [594, 233] width 83 height 16
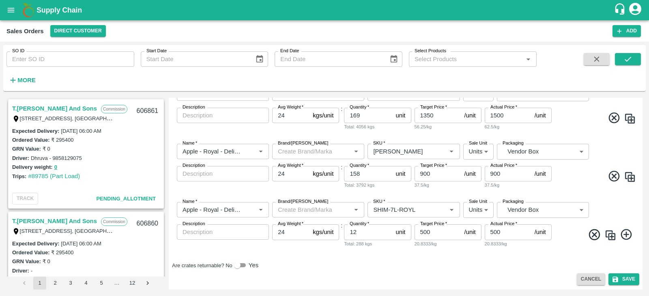
scroll to position [357, 0]
click at [616, 277] on icon "submit" at bounding box center [615, 279] width 7 height 7
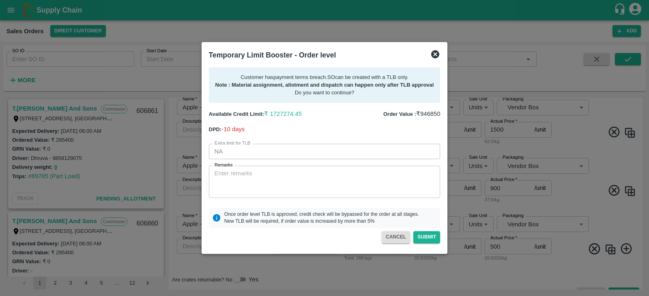
scroll to position [371, 0]
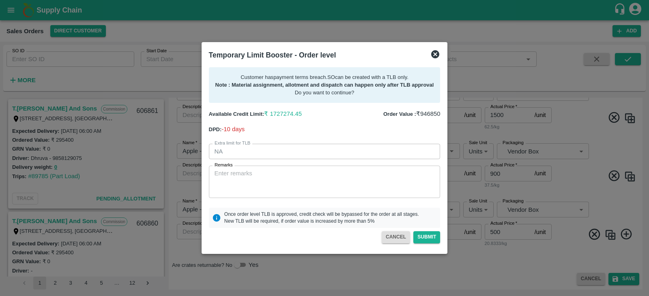
click at [434, 55] on icon at bounding box center [435, 54] width 10 height 10
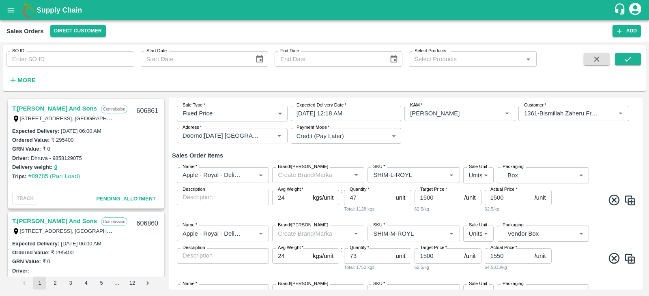
scroll to position [81, 0]
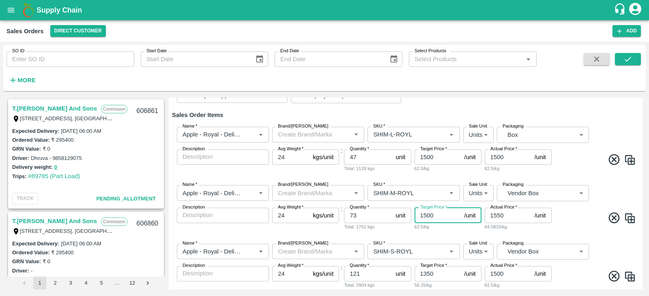
click at [438, 219] on input "1500" at bounding box center [437, 215] width 47 height 15
type input "1300"
click at [436, 232] on div "Name   * Name   * Brand/[PERSON_NAME]/[PERSON_NAME]   * SKU   * Sale Unit Units…" at bounding box center [405, 208] width 467 height 58
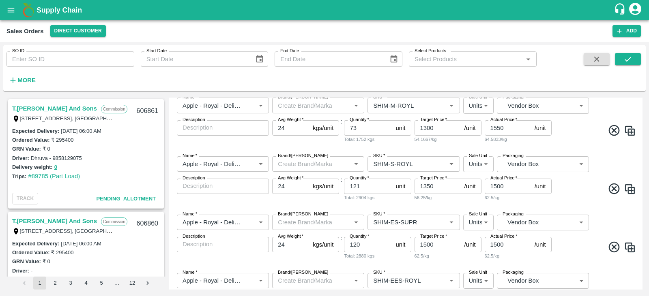
scroll to position [203, 0]
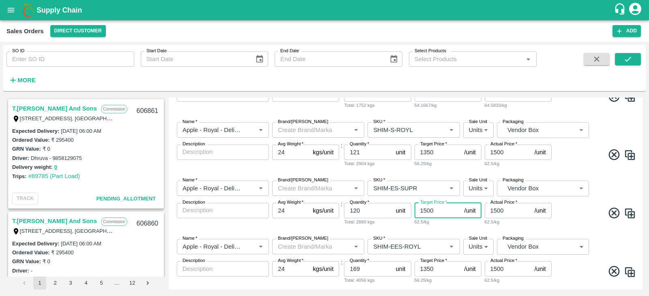
click at [442, 212] on input "1500" at bounding box center [437, 210] width 47 height 15
type input "1300"
click at [440, 230] on div "Name   * Name   * Brand/[PERSON_NAME]/[PERSON_NAME]   * SKU   * Sale Unit Units…" at bounding box center [405, 203] width 467 height 58
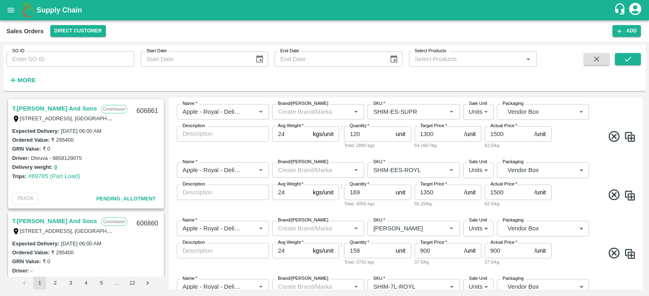
scroll to position [357, 0]
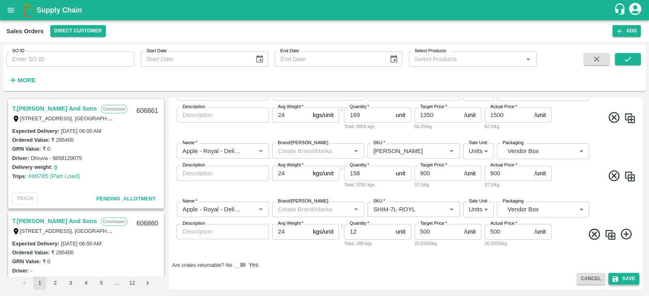
click at [618, 278] on button "Save" at bounding box center [623, 279] width 31 height 12
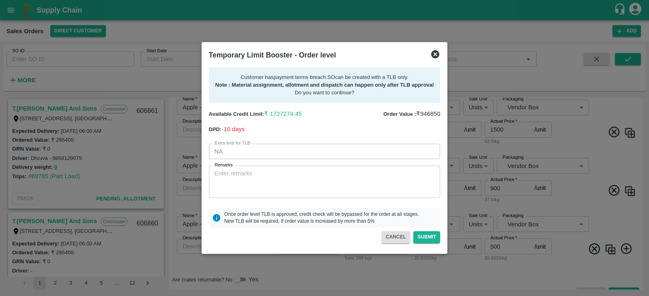
scroll to position [371, 0]
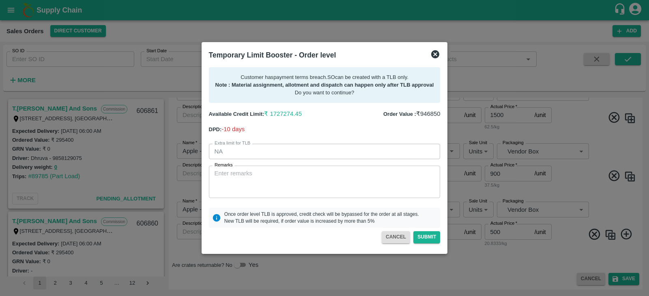
click at [433, 53] on icon at bounding box center [435, 54] width 8 height 8
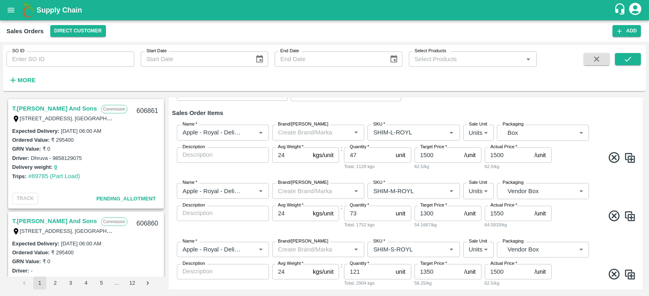
scroll to position [122, 0]
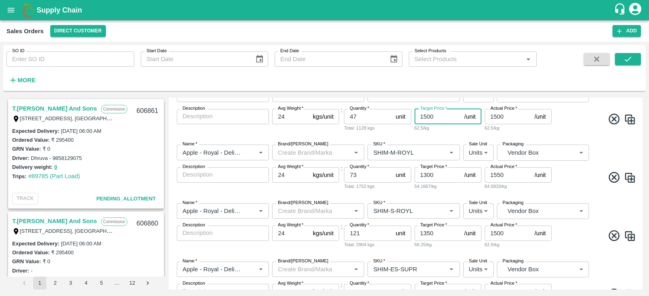
click at [434, 120] on input "1500" at bounding box center [437, 116] width 47 height 15
type input "1200"
click at [558, 133] on div "Name   * Name   * Brand/[PERSON_NAME]/[PERSON_NAME]   * SKU   * Sale Unit Units…" at bounding box center [405, 109] width 467 height 58
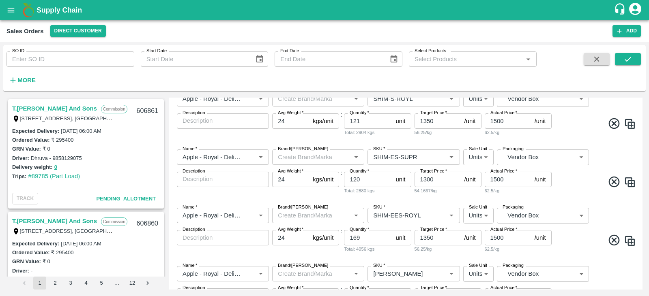
scroll to position [357, 0]
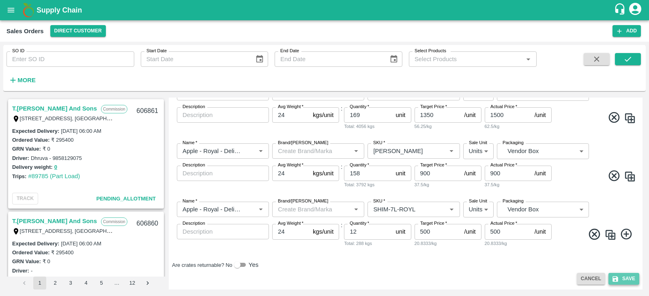
click at [617, 281] on icon "submit" at bounding box center [615, 279] width 7 height 7
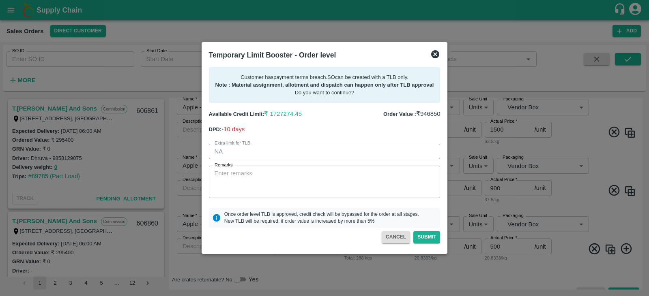
scroll to position [371, 0]
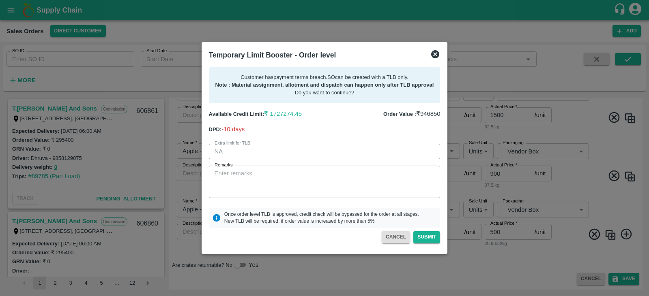
click at [436, 53] on icon at bounding box center [435, 54] width 8 height 8
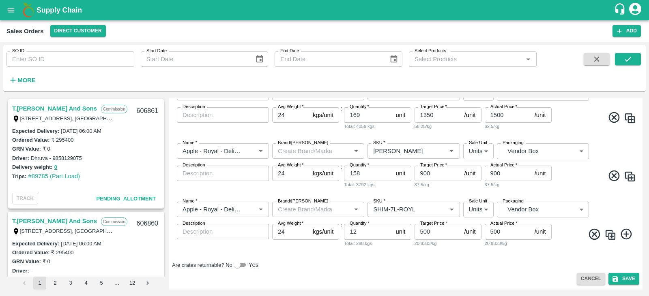
scroll to position [357, 0]
click at [630, 282] on button "Save" at bounding box center [623, 279] width 31 height 12
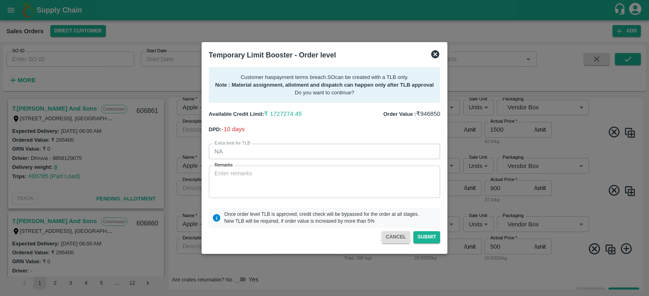
scroll to position [371, 0]
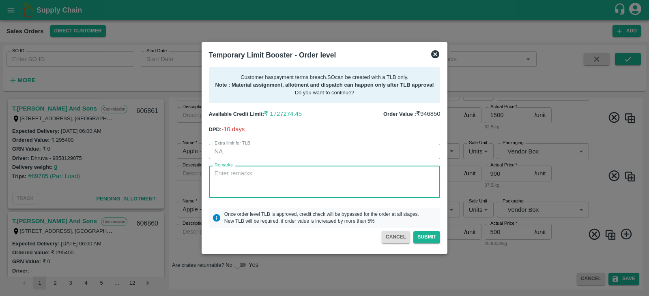
click at [239, 178] on textarea "Remarks" at bounding box center [325, 183] width 220 height 26
click at [404, 186] on textarea "Kindly approve Please Sir Need To Create Apple SO" at bounding box center [325, 183] width 220 height 26
type textarea "Kindly approve Please Sir Need To Create Apple SO"
click at [432, 239] on button "Submit" at bounding box center [426, 238] width 27 height 12
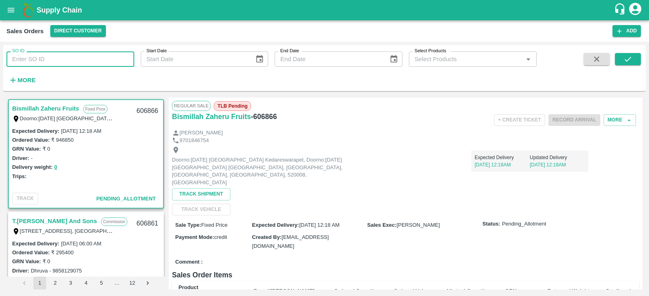
click at [59, 59] on input "SO ID" at bounding box center [70, 59] width 128 height 15
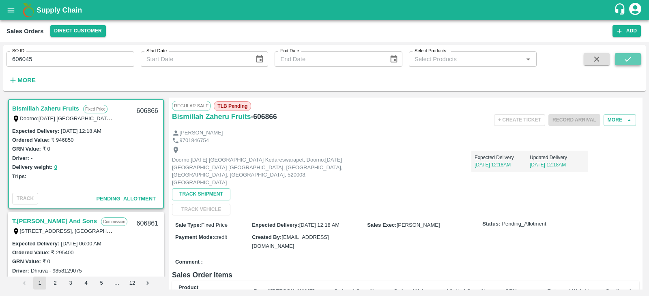
click at [630, 56] on icon "submit" at bounding box center [627, 59] width 9 height 9
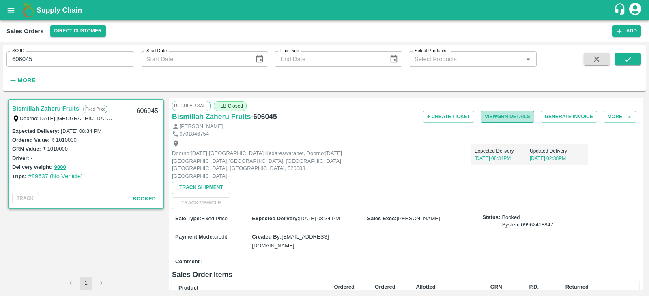
click at [514, 113] on button "View GRN Details" at bounding box center [508, 117] width 54 height 12
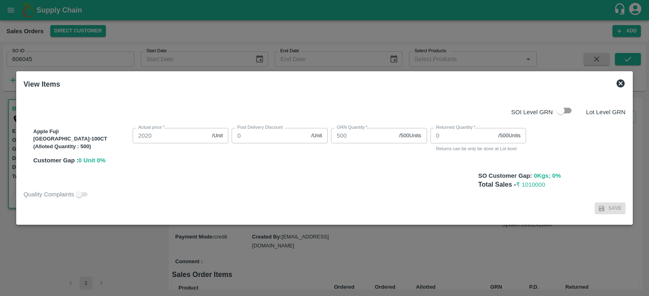
click at [627, 121] on div at bounding box center [324, 148] width 649 height 296
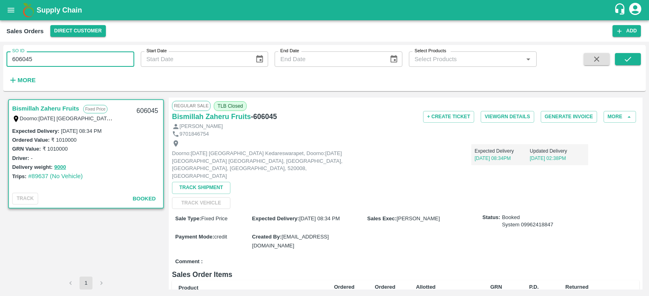
click at [96, 58] on input "606045" at bounding box center [70, 59] width 128 height 15
type input "606050"
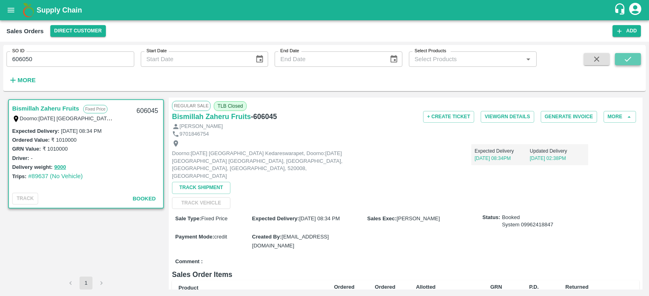
click at [629, 61] on icon "submit" at bounding box center [627, 59] width 9 height 9
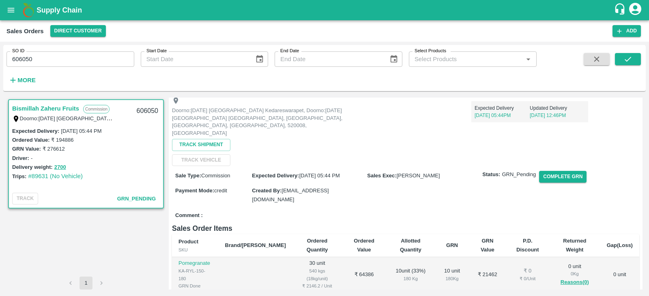
scroll to position [41, 0]
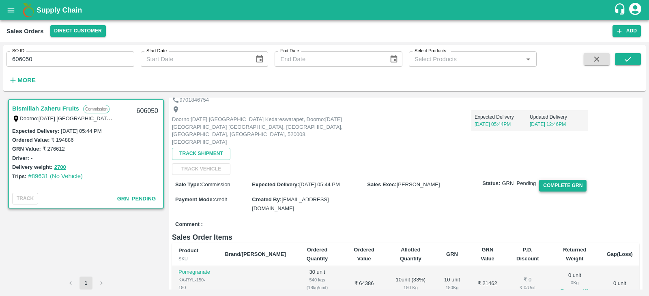
click at [566, 180] on button "Complete GRN" at bounding box center [562, 186] width 47 height 12
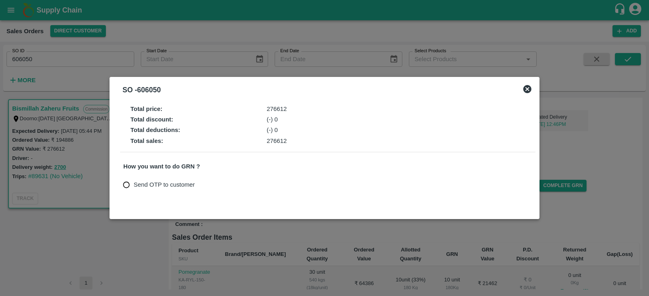
click at [135, 187] on span "Send OTP to customer" at bounding box center [164, 184] width 61 height 9
click at [134, 187] on input "Send OTP to customer" at bounding box center [126, 185] width 15 height 15
radio input "true"
click at [524, 92] on icon at bounding box center [527, 89] width 10 height 10
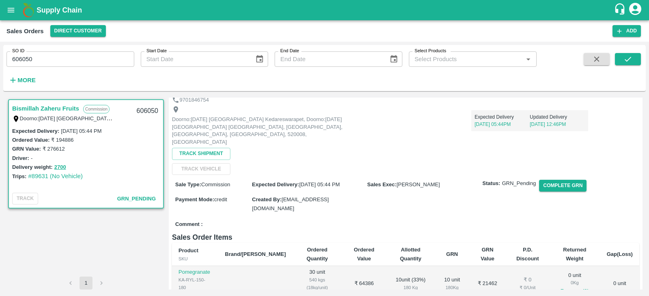
click at [386, 77] on div "SO ID 606050 SO ID Start Date Start Date End Date End Date Select Products Sele…" at bounding box center [268, 66] width 537 height 42
